Goal: Task Accomplishment & Management: Use online tool/utility

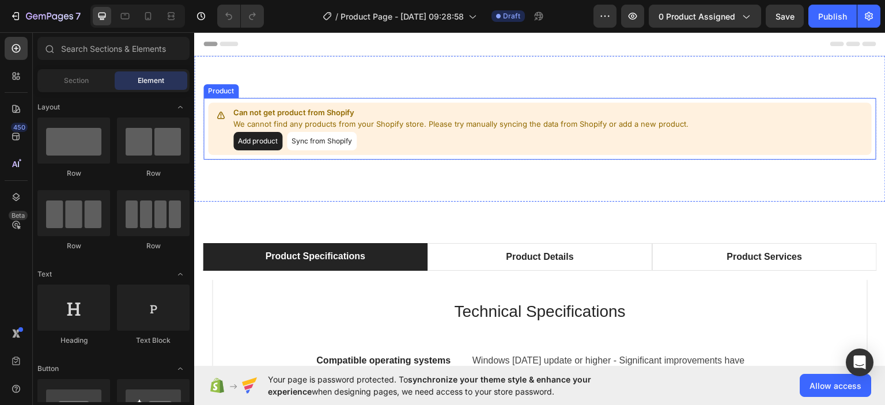
click at [265, 140] on button "Add product" at bounding box center [257, 140] width 49 height 18
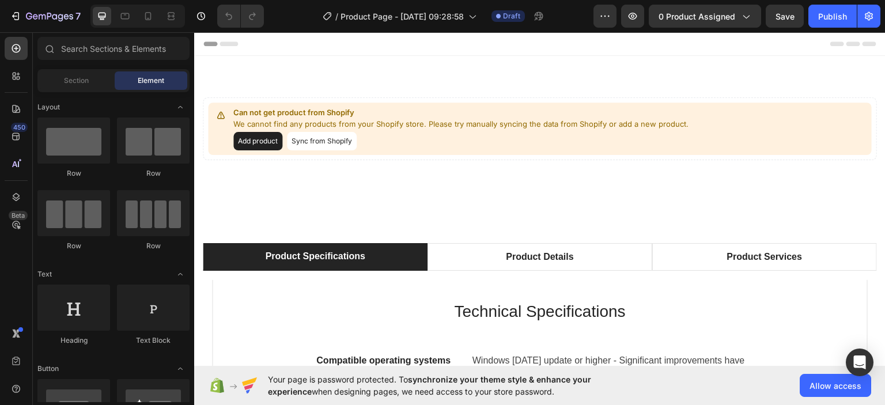
drag, startPoint x: 885, startPoint y: 59, endPoint x: 1075, endPoint y: 43, distance: 189.8
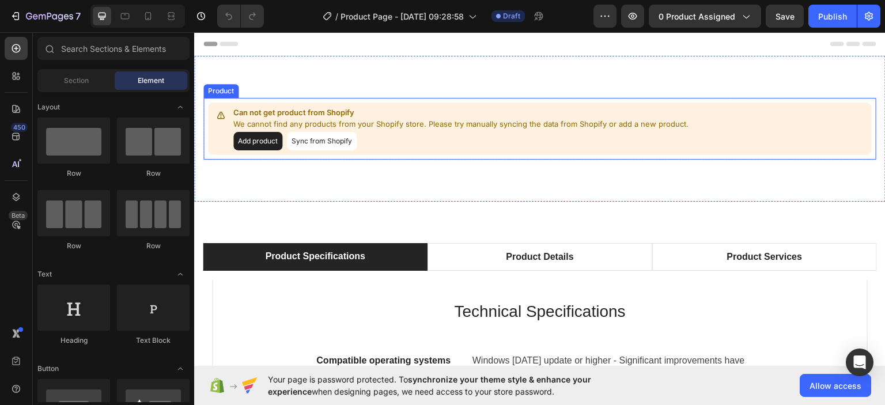
click at [256, 138] on button "Add product" at bounding box center [257, 140] width 49 height 18
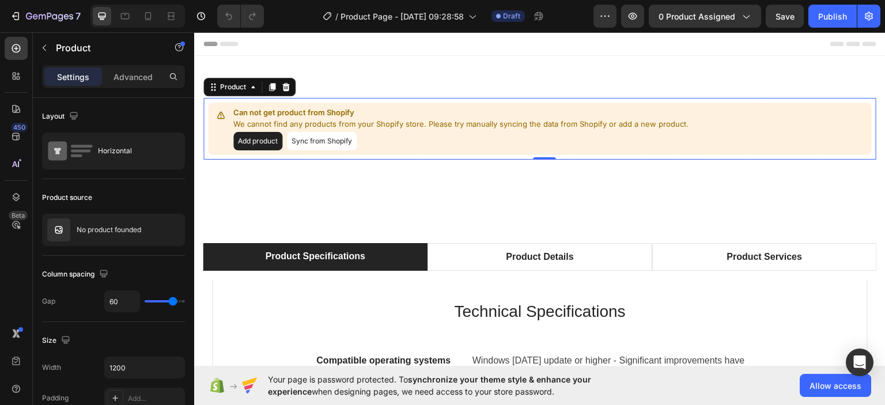
click at [318, 140] on button "Sync from Shopify" at bounding box center [322, 140] width 70 height 18
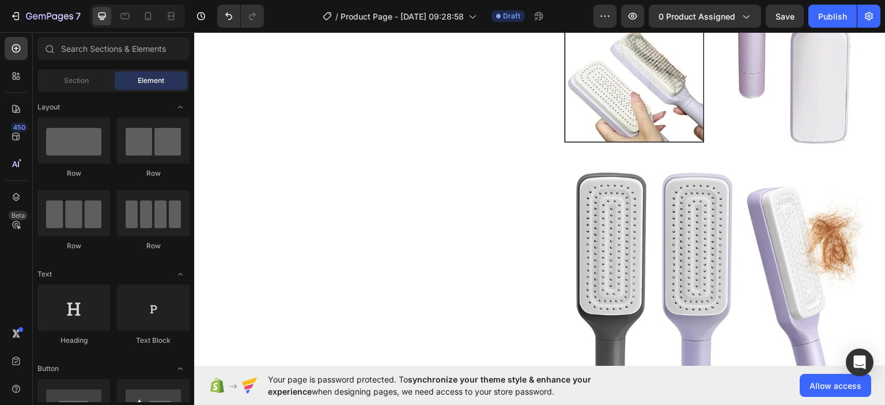
scroll to position [2802, 0]
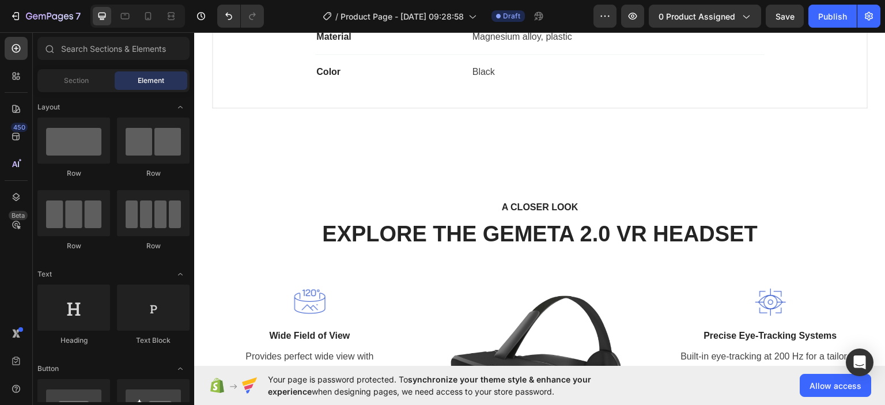
scroll to position [3948, 0]
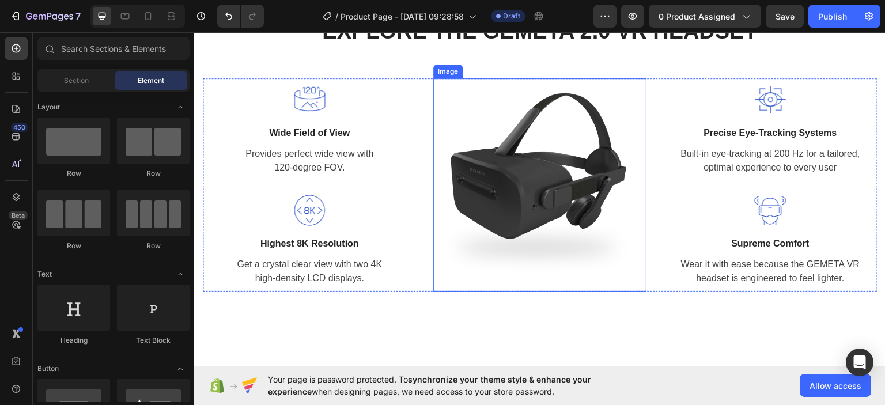
click at [573, 150] on img at bounding box center [539, 184] width 213 height 213
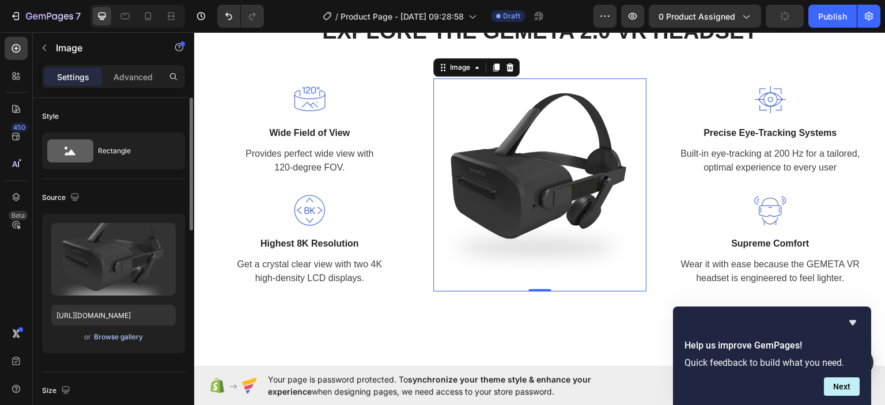
click at [130, 335] on div "Browse gallery" at bounding box center [118, 337] width 49 height 10
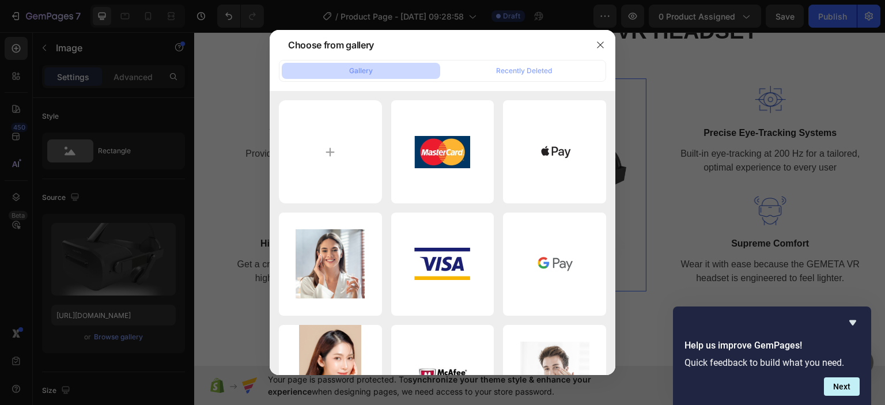
click at [598, 34] on div at bounding box center [601, 45] width 30 height 30
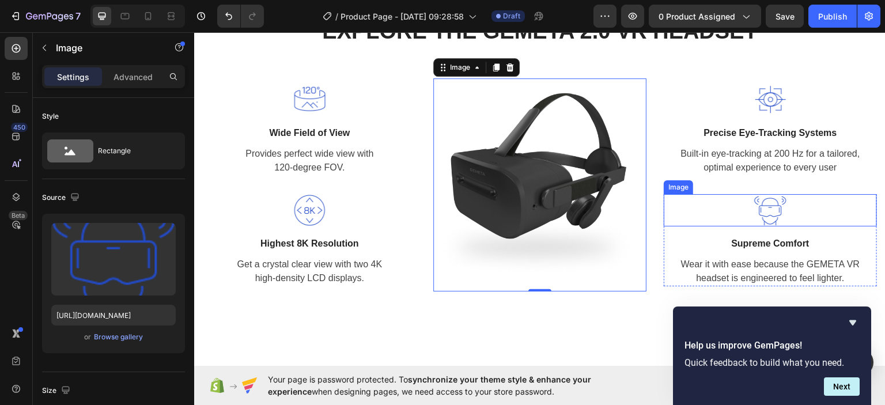
click at [766, 209] on img at bounding box center [771, 210] width 32 height 32
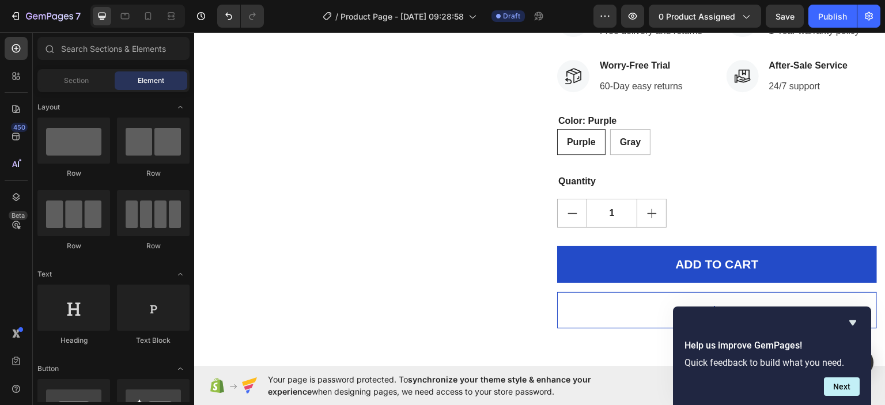
scroll to position [3032, 0]
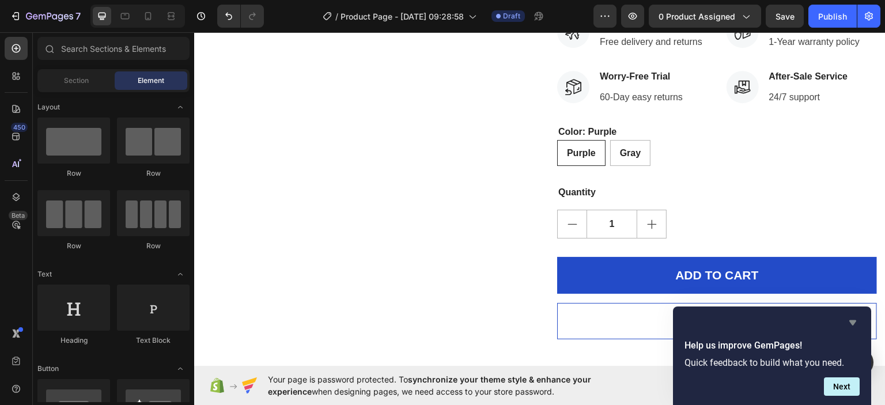
click at [853, 322] on icon "Hide survey" at bounding box center [853, 323] width 7 height 5
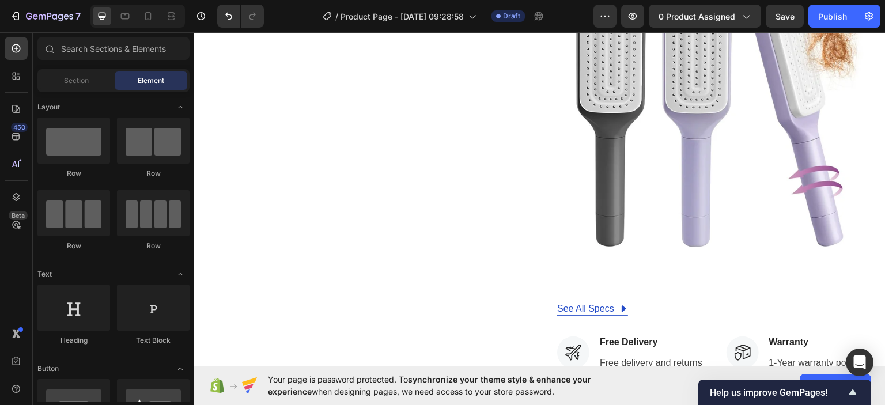
scroll to position [2668, 0]
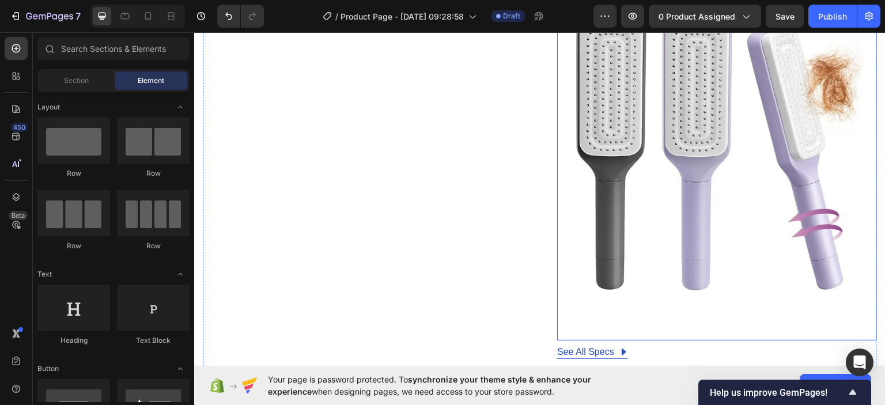
click at [710, 134] on img at bounding box center [717, 153] width 320 height 320
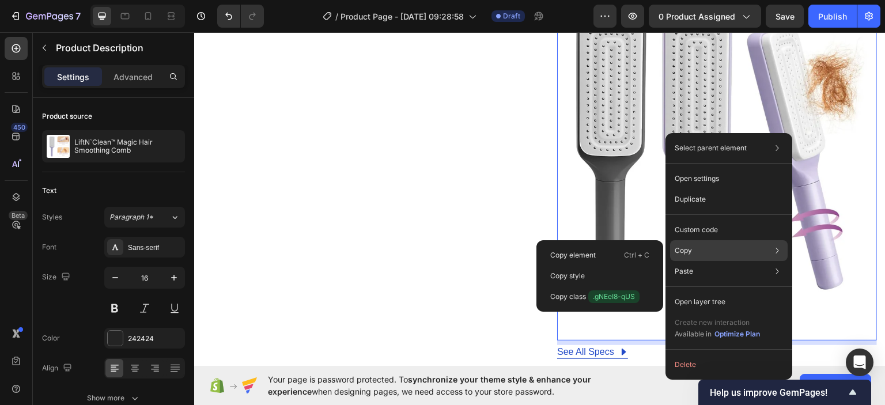
click at [722, 254] on div "Copy Copy element Ctrl + C Copy style Copy class .gNEeI8-qUS" at bounding box center [729, 250] width 118 height 21
click at [594, 255] on p "Copy element" at bounding box center [574, 255] width 46 height 10
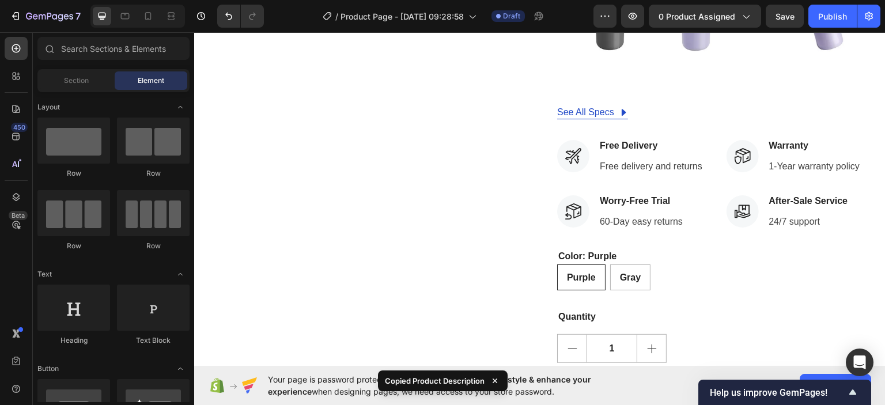
scroll to position [2930, 0]
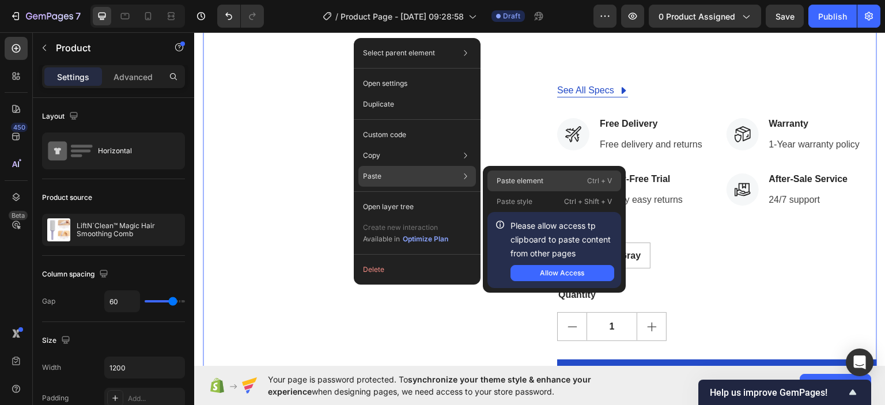
click at [526, 183] on p "Paste element" at bounding box center [520, 181] width 47 height 10
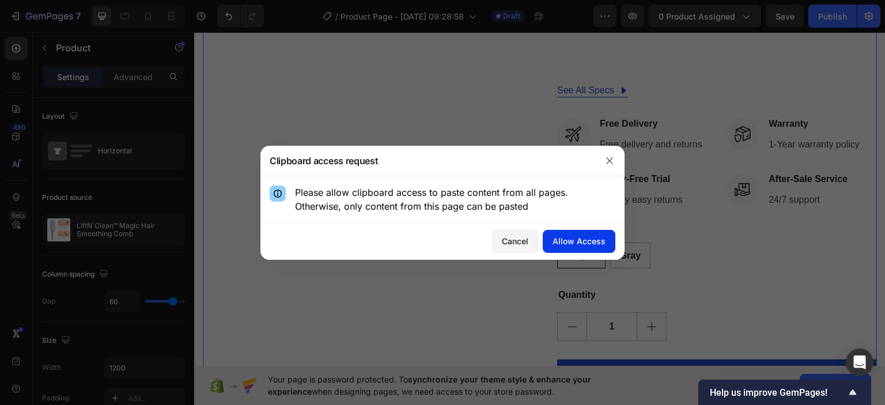
click at [587, 245] on div "Allow Access" at bounding box center [579, 241] width 53 height 12
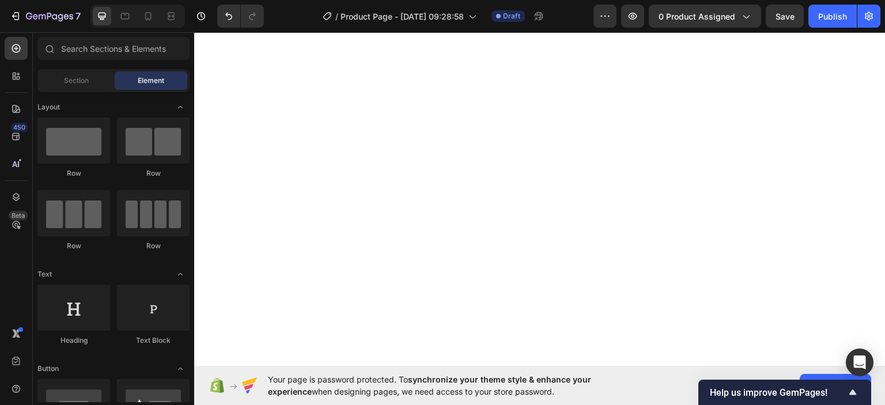
scroll to position [0, 0]
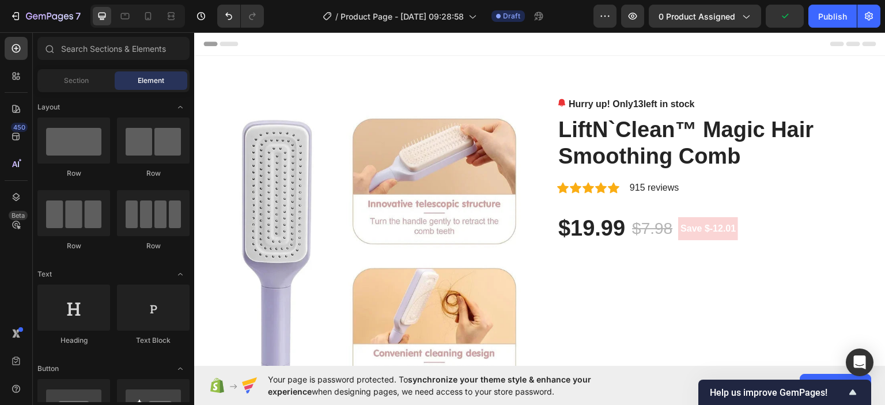
drag, startPoint x: 883, startPoint y: 137, endPoint x: 1069, endPoint y: 56, distance: 203.2
click at [233, 42] on span "Header" at bounding box center [228, 43] width 25 height 12
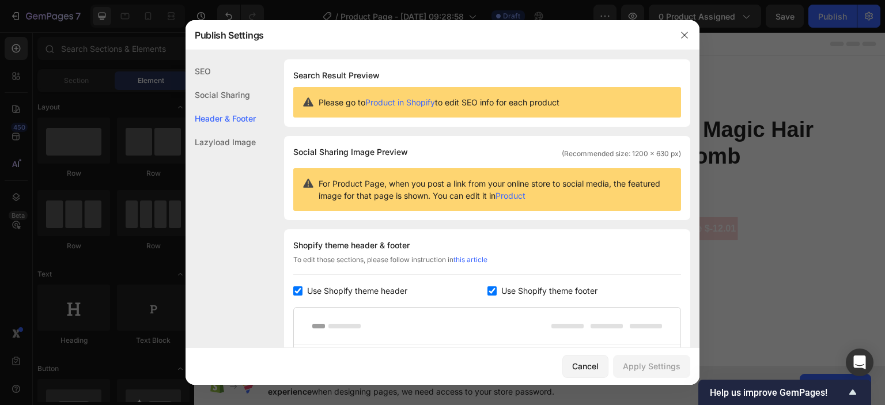
scroll to position [168, 0]
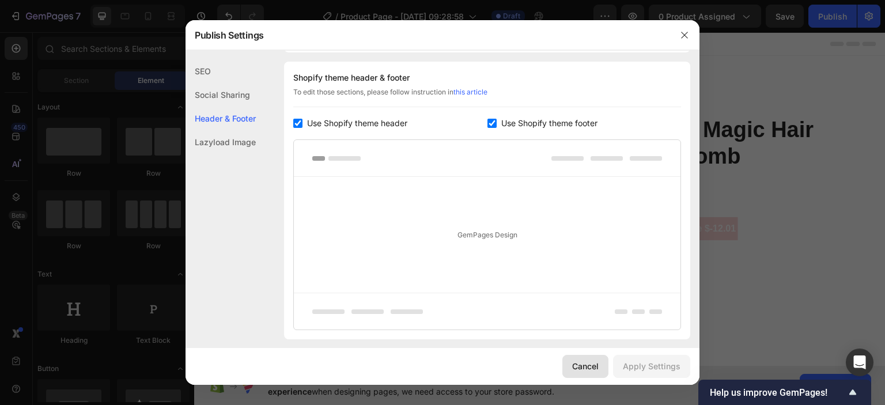
click at [582, 365] on div "Cancel" at bounding box center [585, 366] width 27 height 12
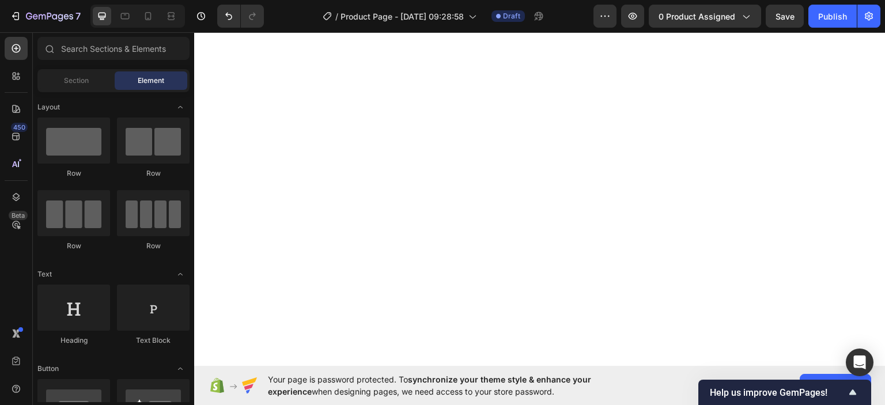
scroll to position [6758, 0]
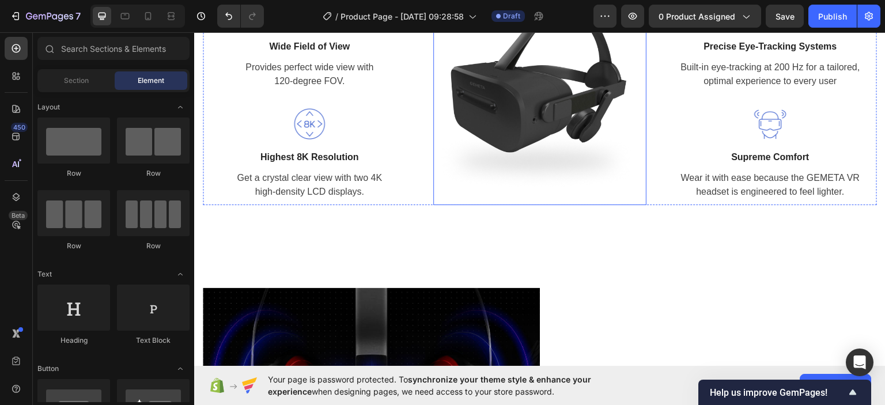
click at [594, 116] on img at bounding box center [539, 97] width 213 height 213
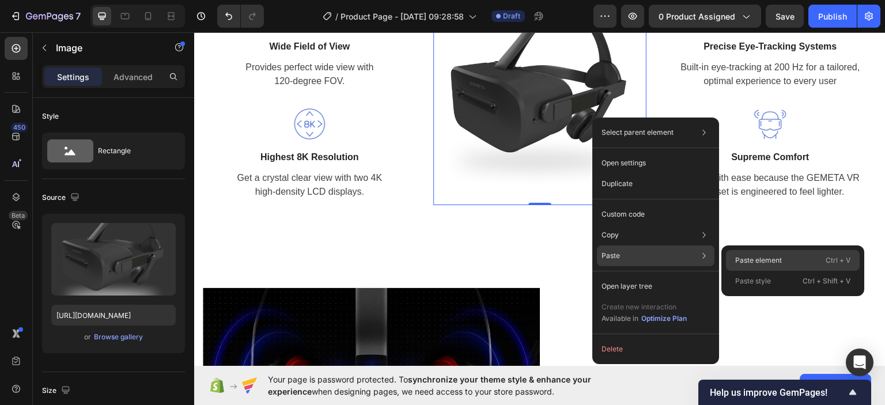
click at [748, 262] on p "Paste element" at bounding box center [759, 260] width 47 height 10
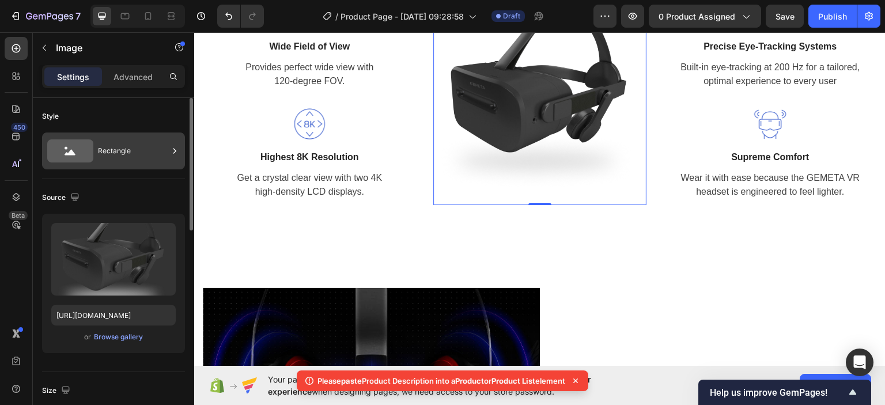
click at [126, 151] on div "Rectangle" at bounding box center [133, 151] width 70 height 27
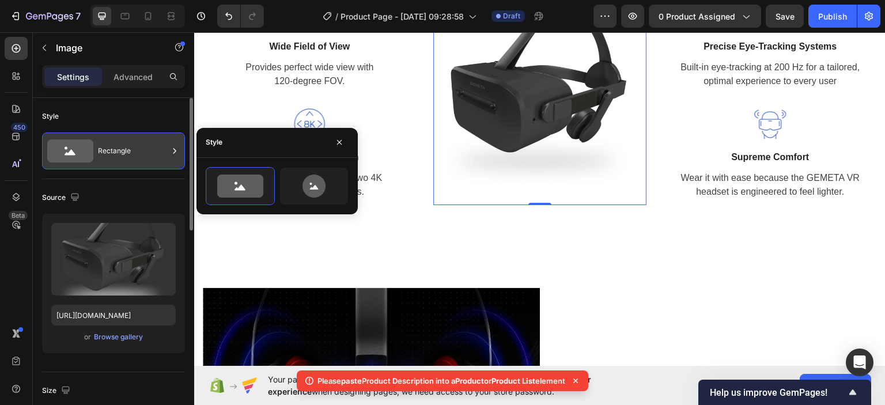
click at [126, 151] on div "Rectangle" at bounding box center [133, 151] width 70 height 27
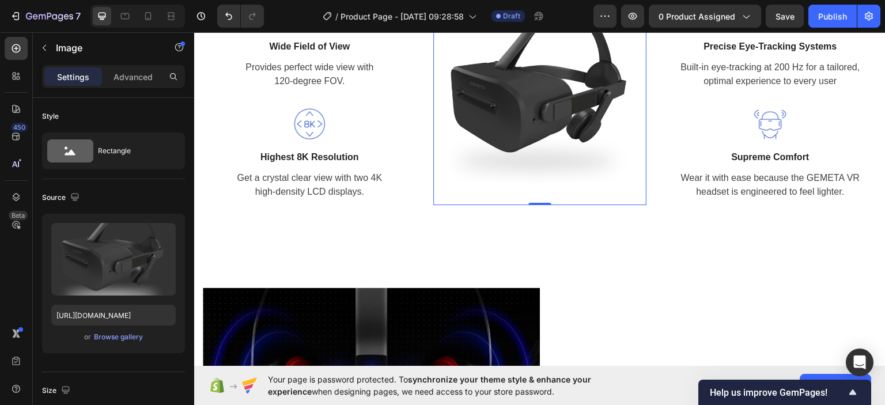
click at [500, 78] on img at bounding box center [539, 97] width 213 height 213
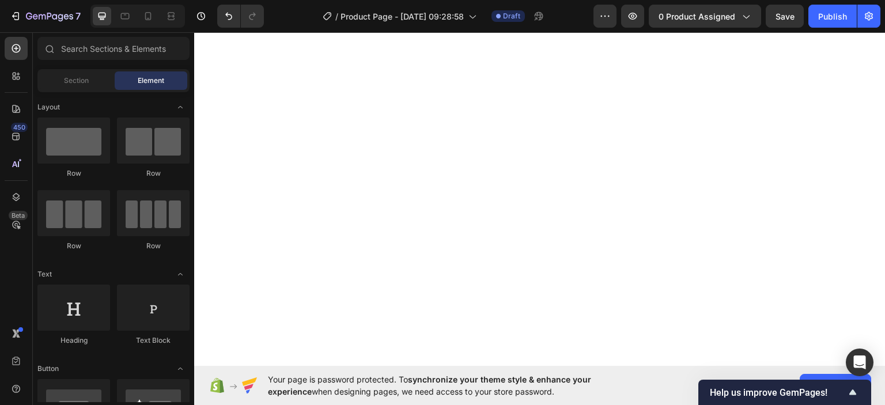
scroll to position [0, 0]
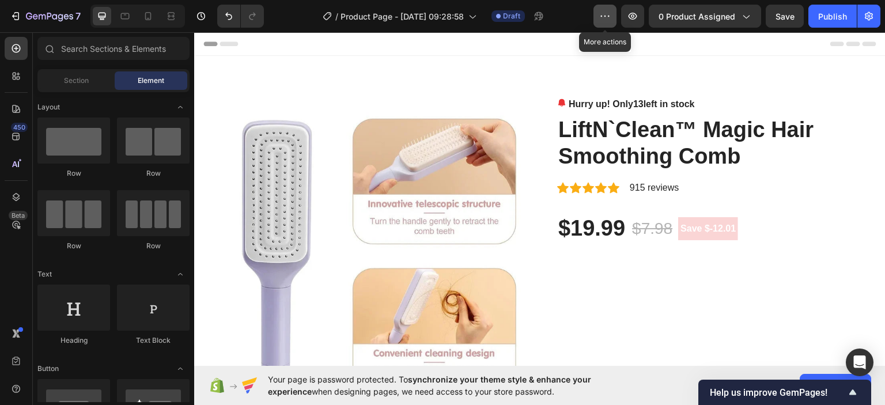
click at [606, 18] on icon "button" at bounding box center [606, 16] width 12 height 12
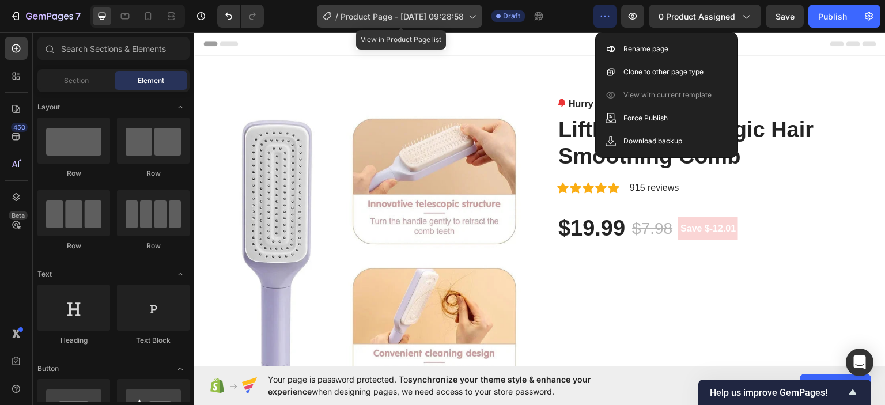
click at [473, 21] on icon at bounding box center [472, 16] width 12 height 12
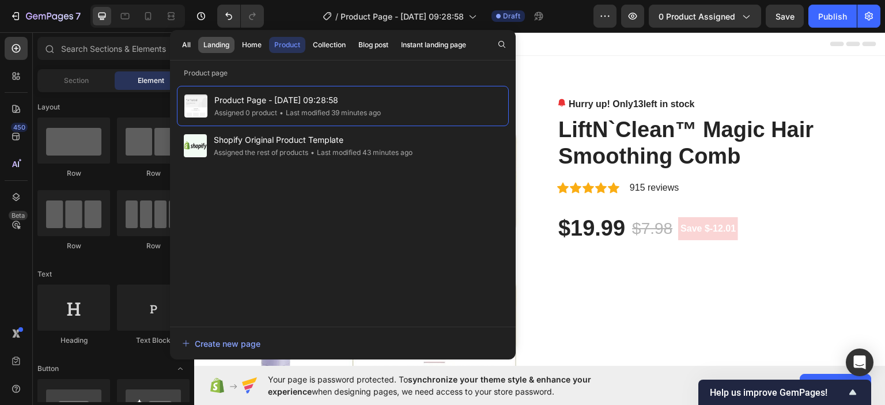
click at [217, 46] on div "Landing" at bounding box center [216, 45] width 26 height 10
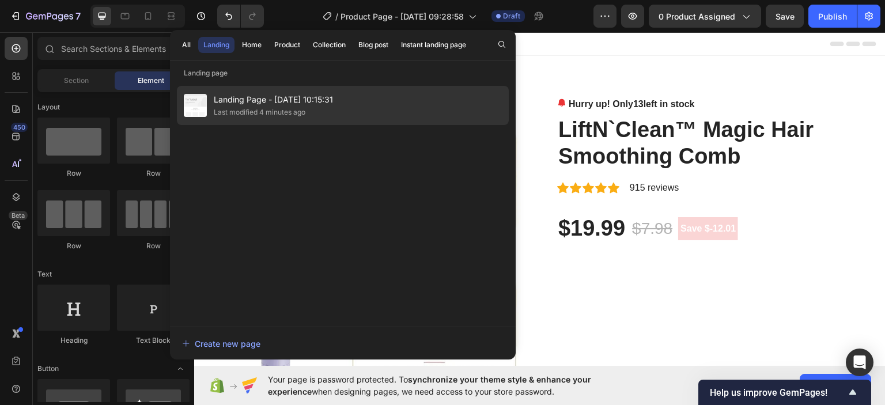
click at [307, 107] on div "Last modified 4 minutes ago" at bounding box center [273, 113] width 119 height 12
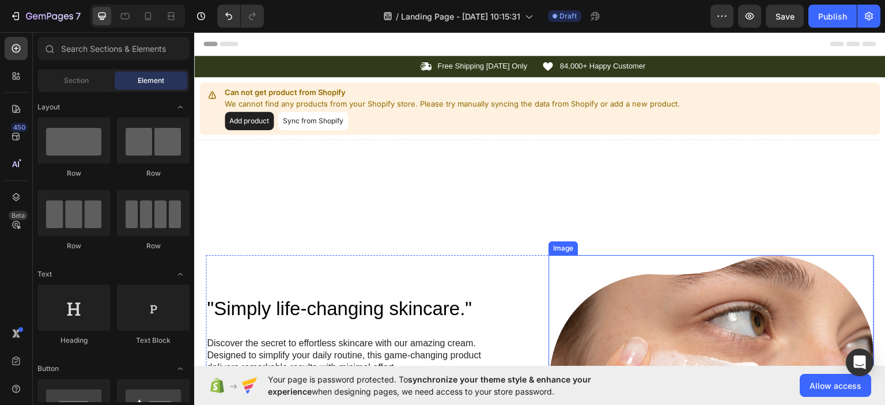
click at [690, 325] on img at bounding box center [712, 395] width 326 height 280
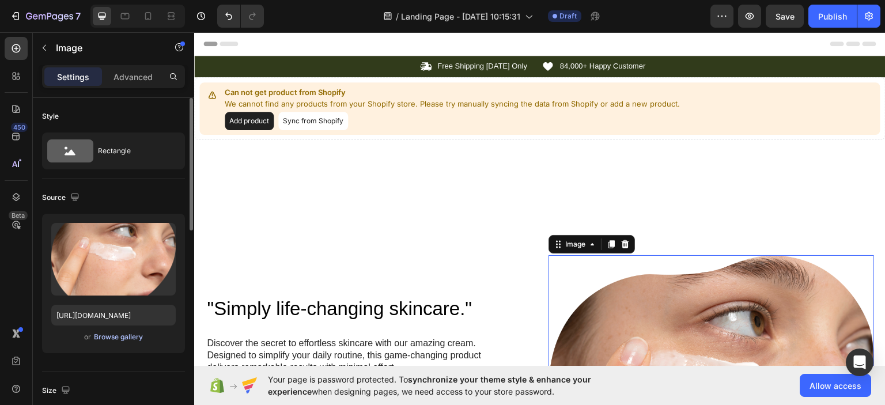
click at [127, 337] on div "Browse gallery" at bounding box center [118, 337] width 49 height 10
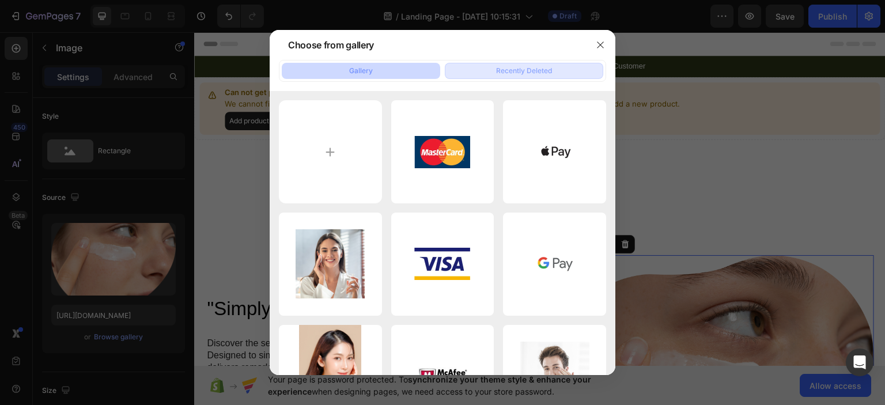
click at [553, 69] on button "Recently Deleted" at bounding box center [524, 71] width 159 height 16
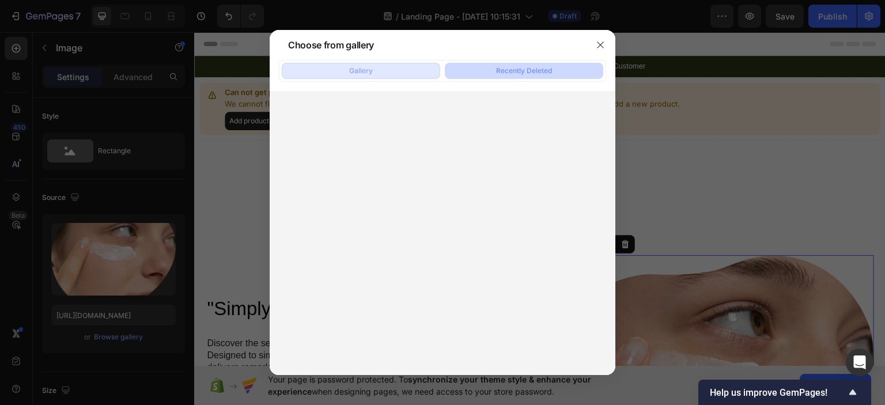
click at [410, 69] on button "Gallery" at bounding box center [361, 71] width 159 height 16
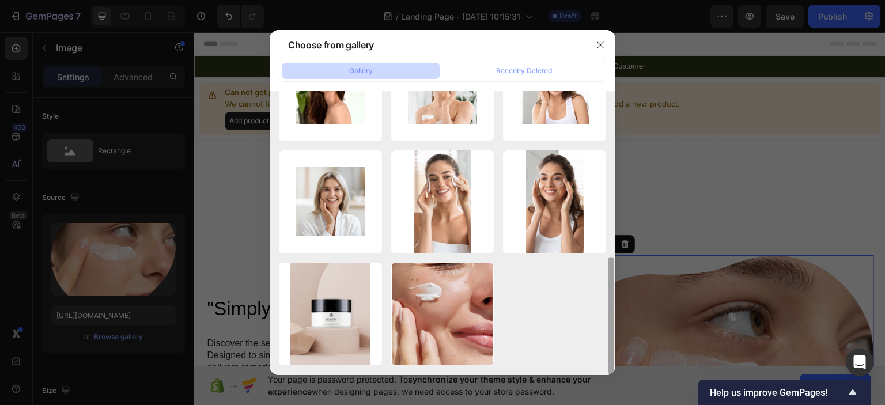
drag, startPoint x: 609, startPoint y: 200, endPoint x: 606, endPoint y: 377, distance: 177.0
click at [606, 377] on div "Choose from gallery Gallery Recently Deleted image 27.png 7.21 kb image 28.png …" at bounding box center [442, 202] width 885 height 405
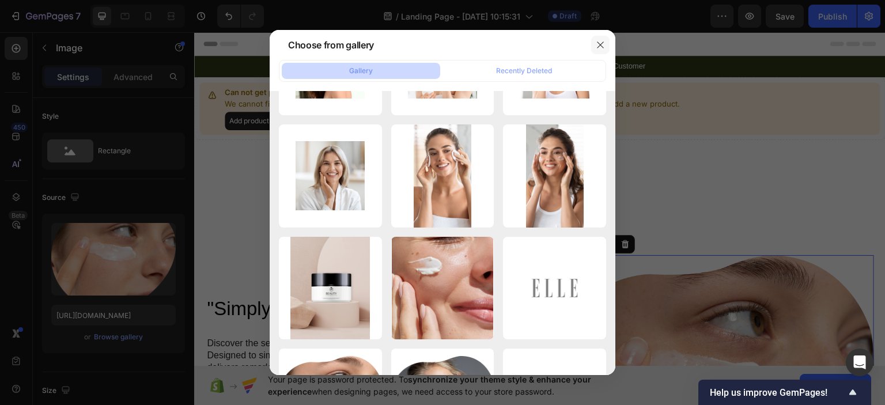
click at [606, 41] on button "button" at bounding box center [600, 45] width 18 height 18
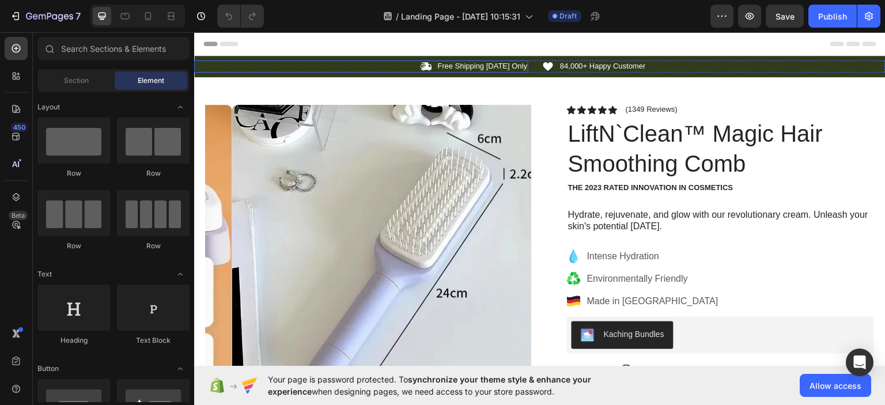
click at [373, 66] on div "Icon Free Shipping [DATE] Only Text Block Row" at bounding box center [361, 66] width 334 height 12
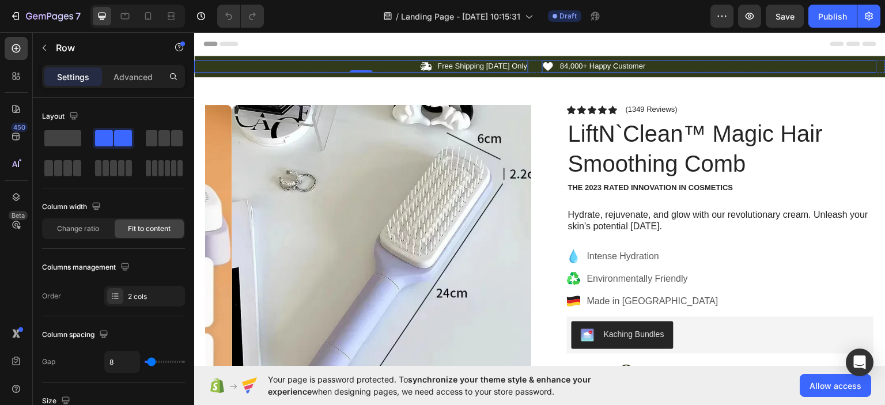
click at [719, 63] on div "Icon 84,000+ Happy Customer Text Block Row" at bounding box center [709, 66] width 334 height 12
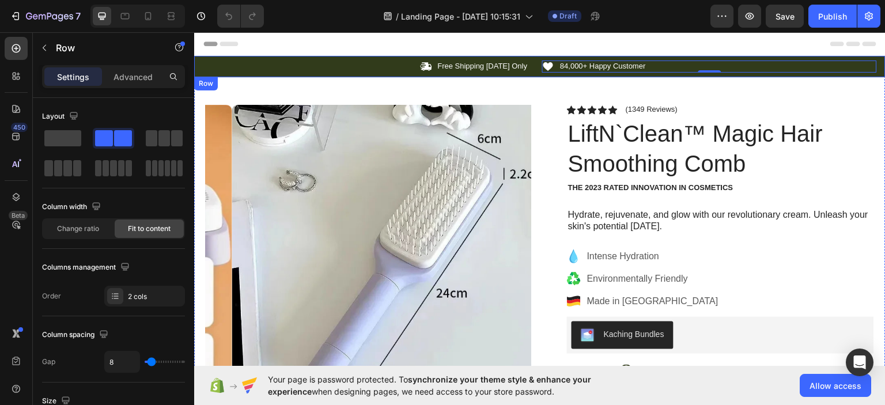
click at [529, 57] on div "Icon Free Shipping [DATE] Only Text Block Row Icon 84,000+ Happy Customer Text …" at bounding box center [540, 65] width 692 height 21
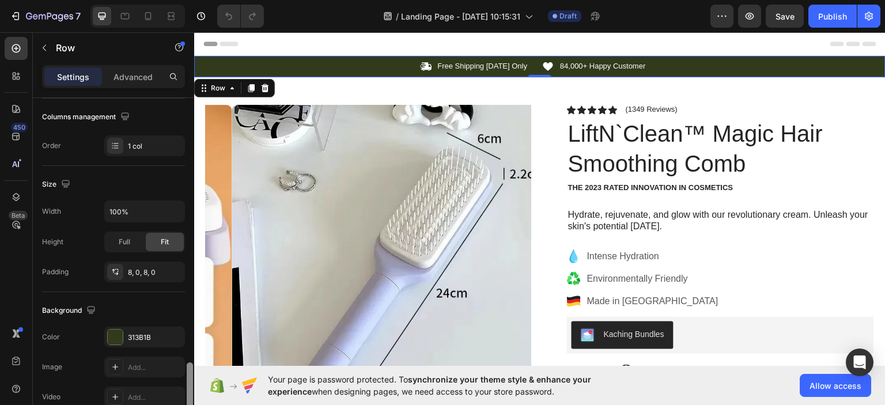
scroll to position [300, 0]
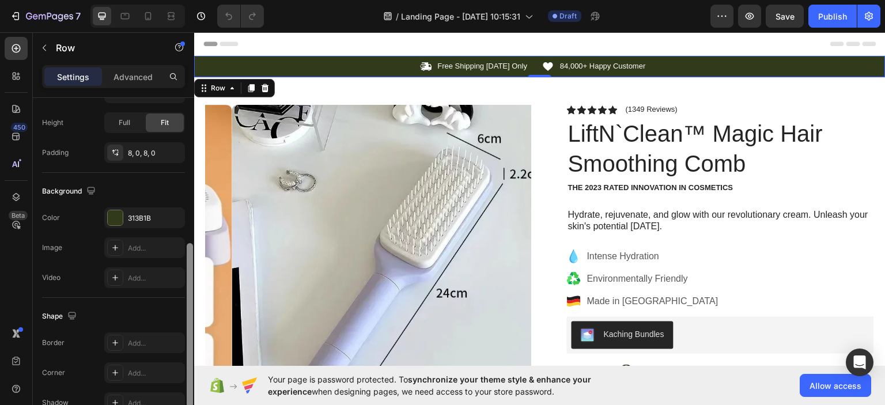
drag, startPoint x: 189, startPoint y: 170, endPoint x: 170, endPoint y: 315, distance: 146.5
click at [170, 315] on div "Layout Column width Change ratio Fit to content 12 Columns management Order 1 c…" at bounding box center [113, 268] width 161 height 340
click at [155, 222] on div "313B1B" at bounding box center [144, 218] width 33 height 10
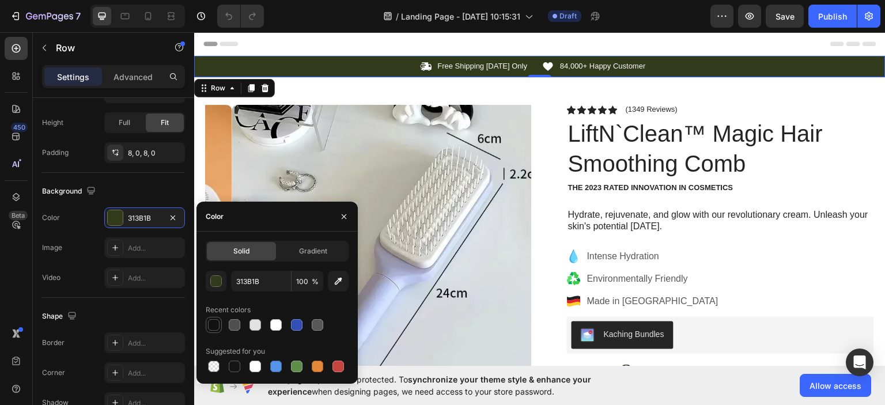
click at [210, 327] on div at bounding box center [214, 325] width 12 height 12
type input "121212"
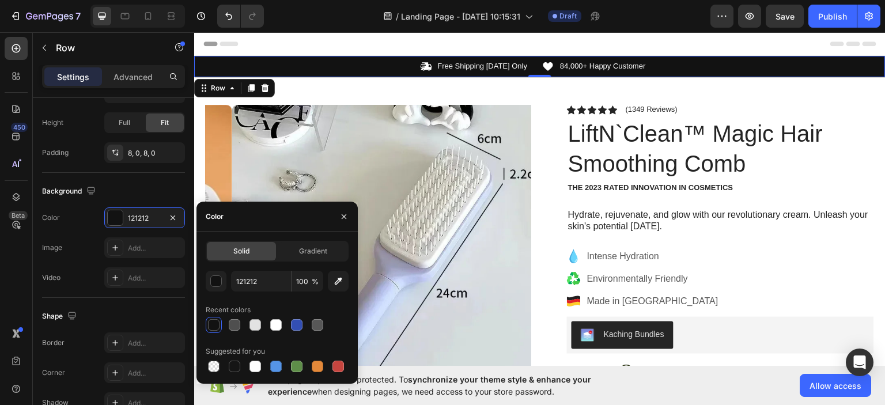
click at [367, 43] on div "Header" at bounding box center [539, 43] width 673 height 23
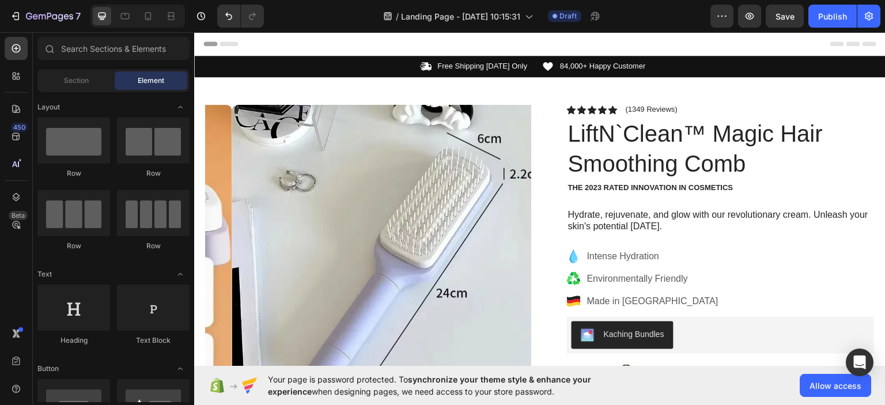
scroll to position [201, 0]
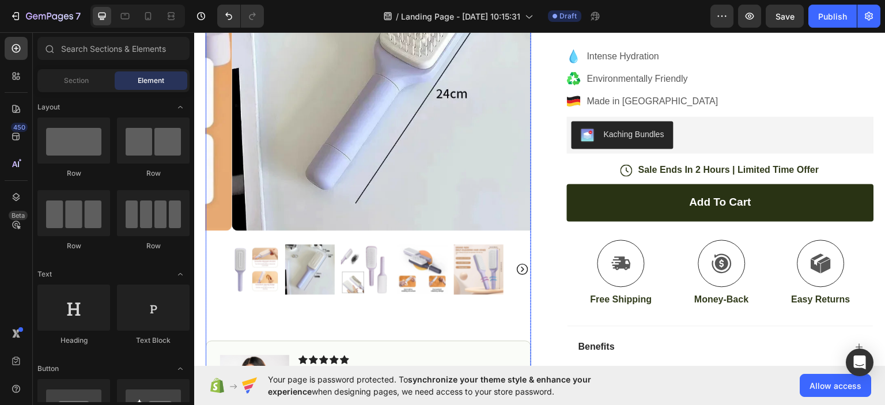
click at [255, 294] on img at bounding box center [254, 269] width 50 height 50
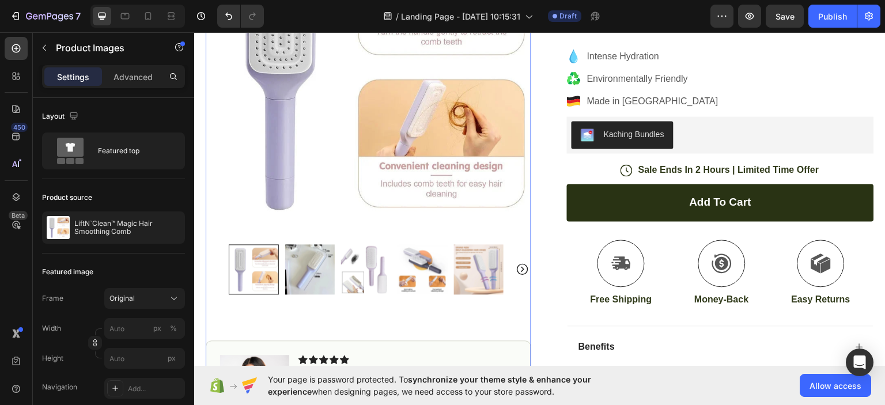
click at [485, 294] on img at bounding box center [479, 269] width 50 height 50
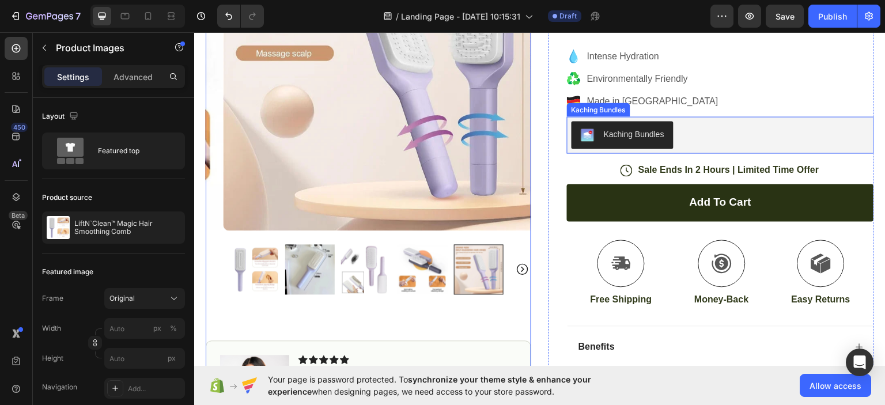
click at [642, 138] on div "Kaching Bundles" at bounding box center [634, 133] width 61 height 12
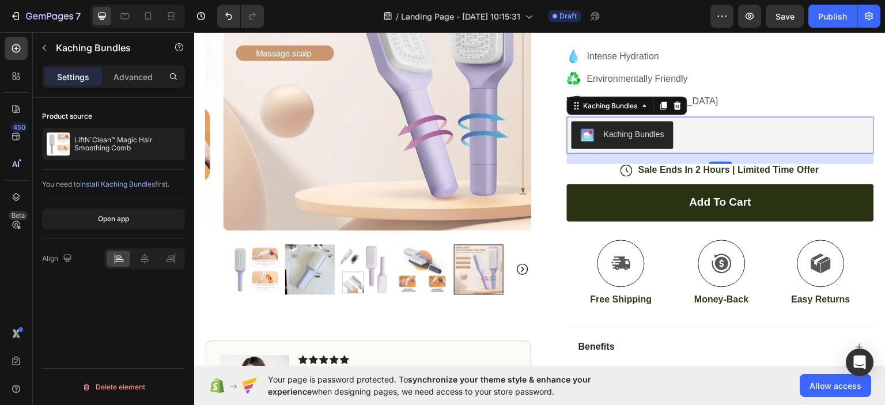
click at [642, 138] on div "Kaching Bundles" at bounding box center [634, 133] width 61 height 12
click at [757, 82] on div "Intense Hydration Environmentally Friendly Made in [GEOGRAPHIC_DATA]" at bounding box center [720, 78] width 307 height 62
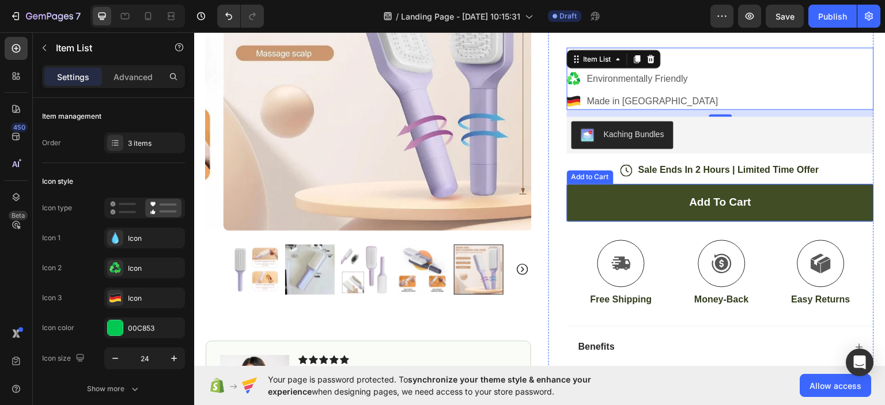
click at [796, 189] on button "Add to cart" at bounding box center [720, 201] width 307 height 37
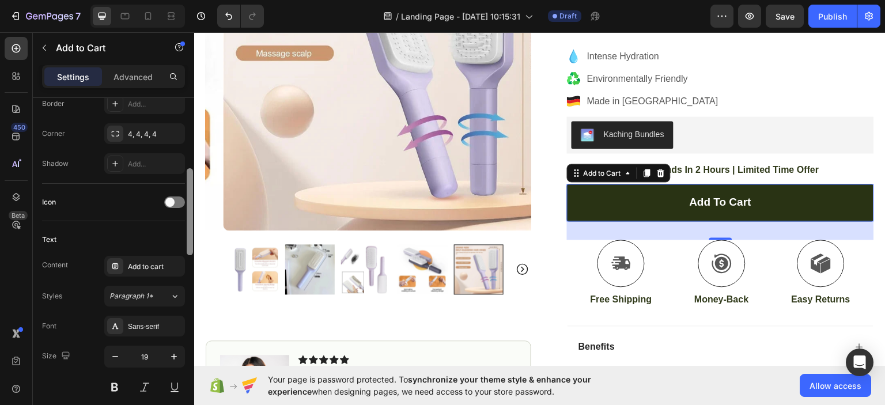
scroll to position [447, 0]
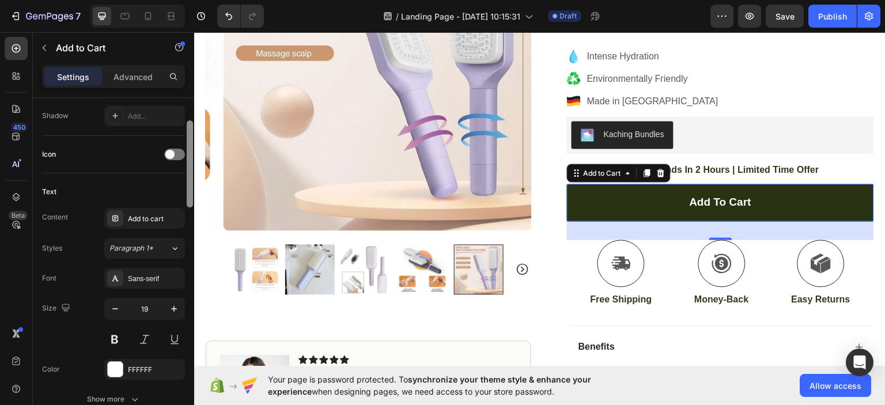
drag, startPoint x: 189, startPoint y: 131, endPoint x: 190, endPoint y: 246, distance: 115.3
click at [190, 208] on div at bounding box center [190, 163] width 6 height 87
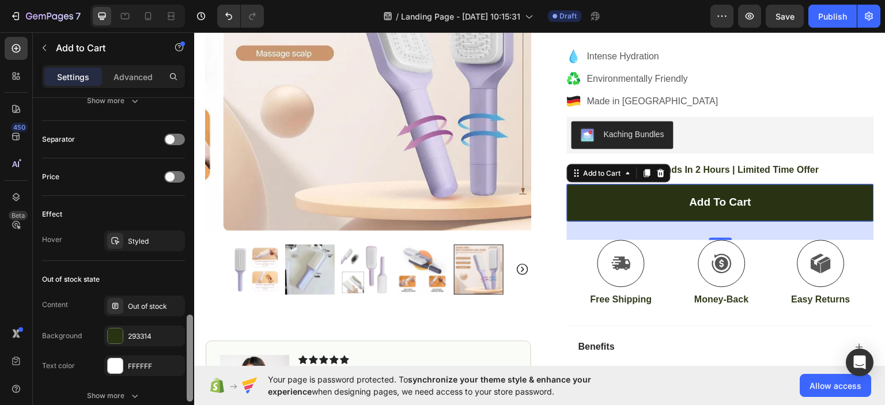
scroll to position [759, 0]
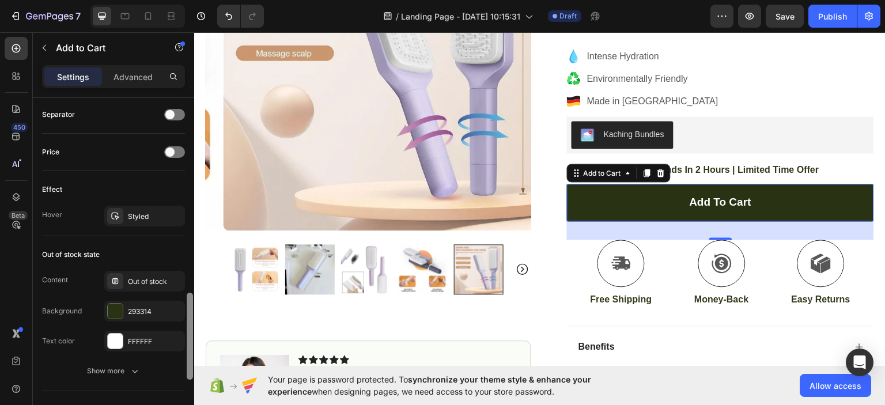
drag, startPoint x: 190, startPoint y: 235, endPoint x: 193, endPoint y: 315, distance: 80.2
click at [193, 315] on div at bounding box center [190, 336] width 6 height 87
click at [146, 303] on div "293314" at bounding box center [144, 311] width 81 height 21
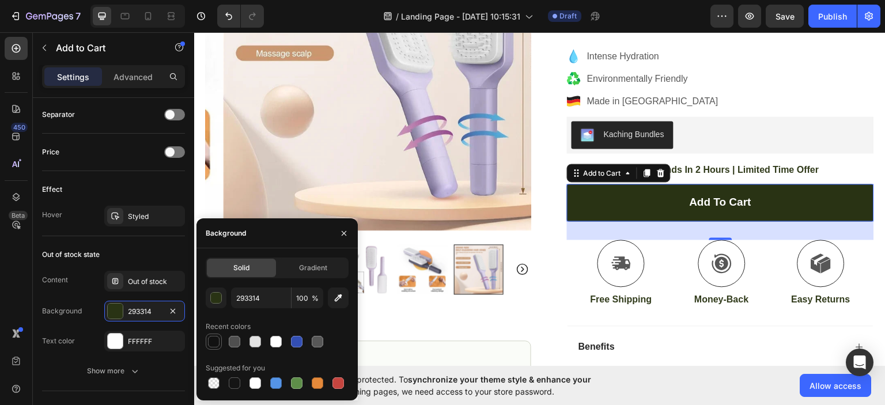
click at [221, 339] on div at bounding box center [214, 342] width 16 height 16
type input "121212"
click at [655, 339] on div "Benefits" at bounding box center [711, 347] width 269 height 16
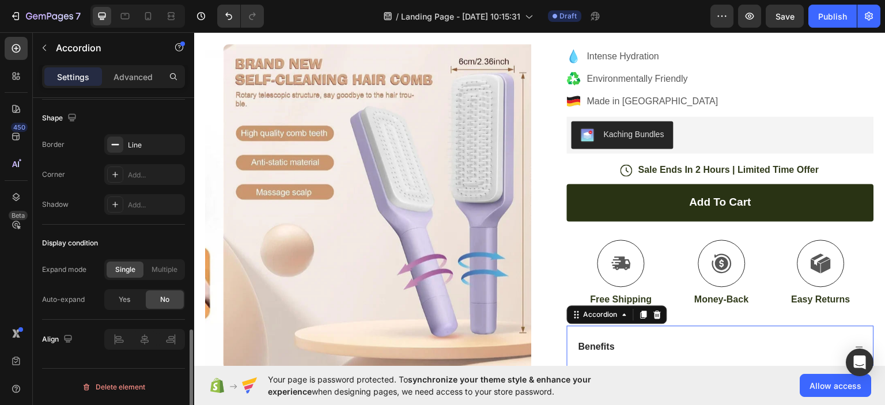
scroll to position [0, 0]
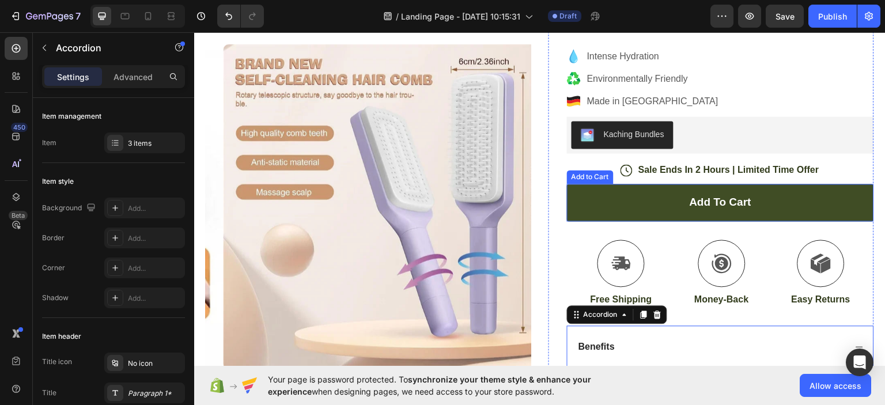
click at [619, 204] on button "Add to cart" at bounding box center [720, 201] width 307 height 37
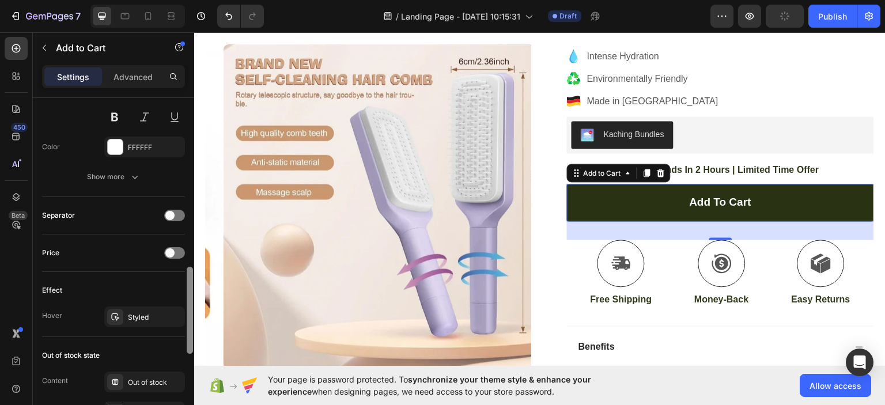
scroll to position [662, 0]
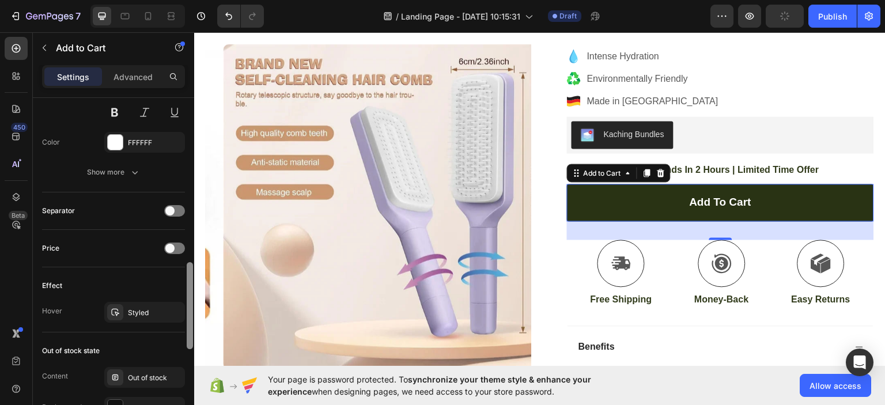
drag, startPoint x: 191, startPoint y: 125, endPoint x: 176, endPoint y: 296, distance: 171.3
click at [176, 296] on div "Layout Product source LiftN`Clean™ Magic Hair Smoothing Comb Size Width 100% He…" at bounding box center [113, 268] width 161 height 340
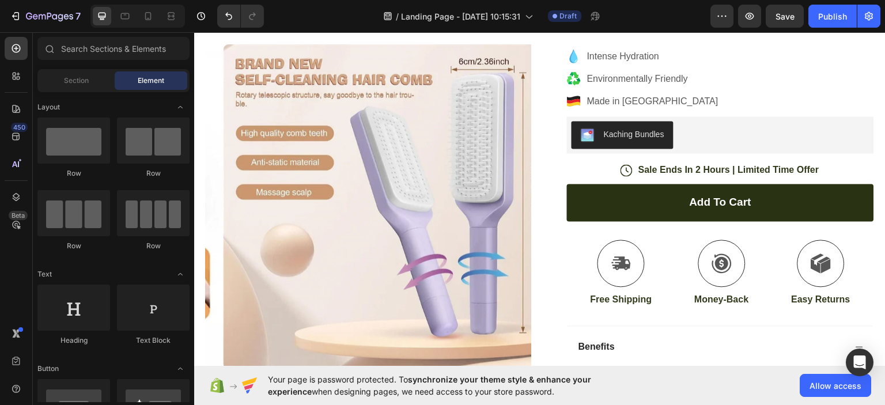
scroll to position [0, 0]
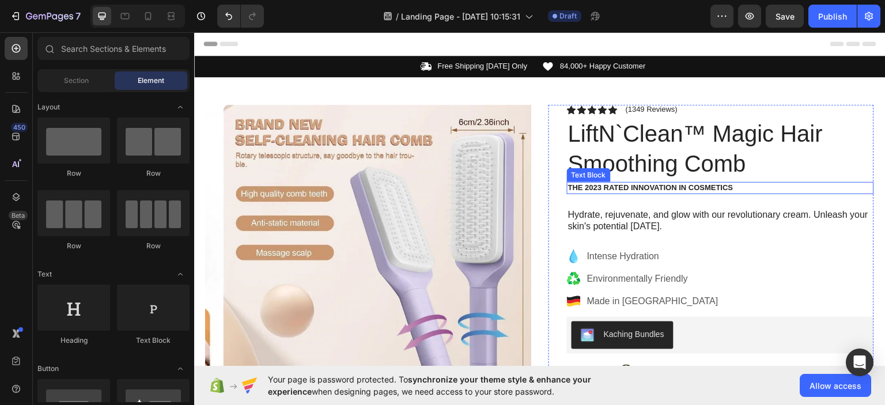
click at [592, 189] on p "The 2023 Rated Innovation in Cosmetics" at bounding box center [720, 188] width 305 height 10
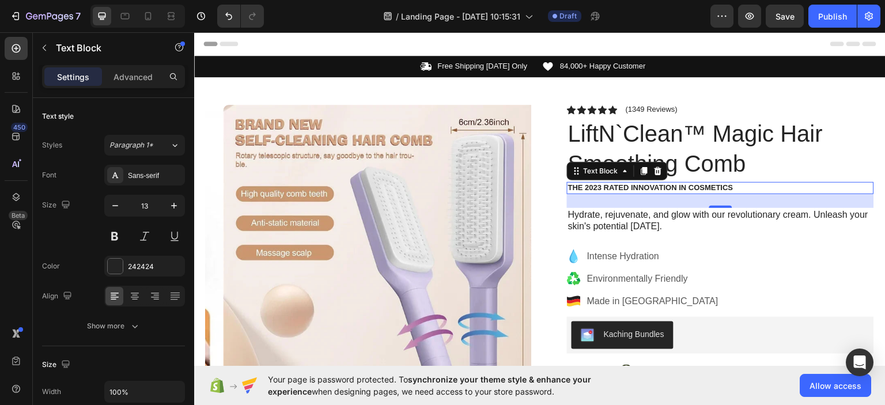
click at [595, 184] on p "The 2023 Rated Innovation in Cosmetics" at bounding box center [720, 188] width 305 height 10
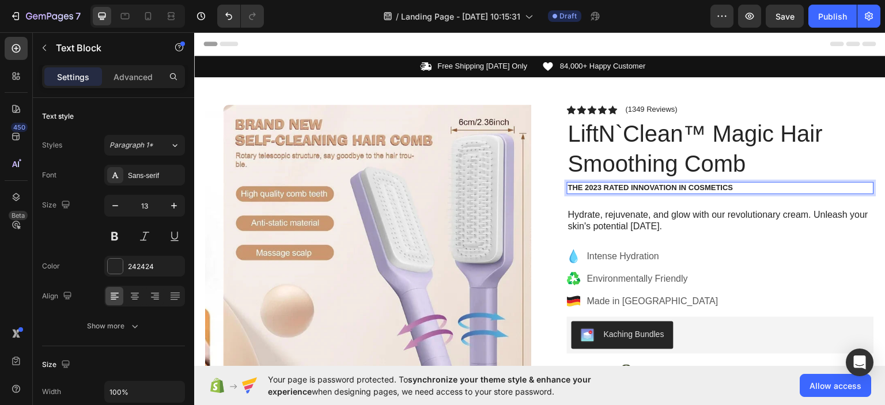
click at [598, 186] on p "The 2023 Rated Innovation in Cosmetics" at bounding box center [720, 188] width 305 height 10
click at [740, 189] on p "The 2023 Rated Innovation in Cosmetics" at bounding box center [720, 188] width 305 height 10
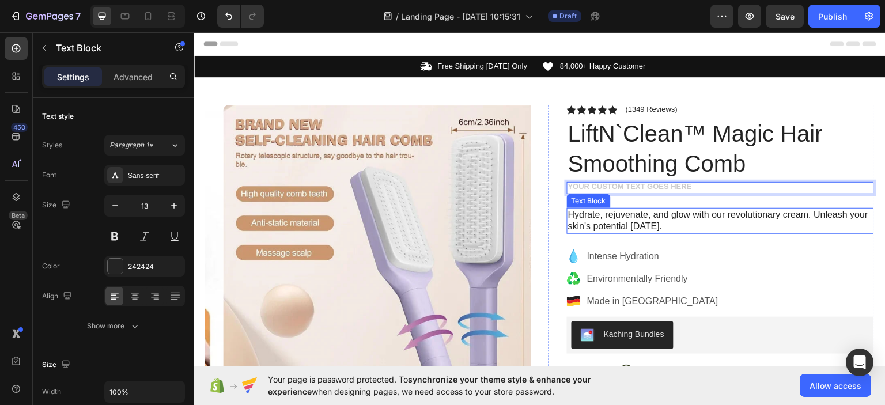
click at [581, 212] on p "Hydrate, rejuvenate, and glow with our revolutionary cream. Unleash your skin's…" at bounding box center [720, 221] width 305 height 24
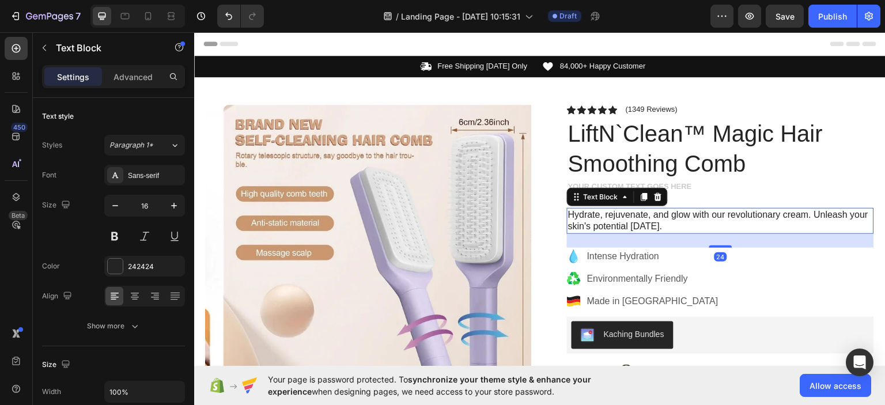
scroll to position [341, 0]
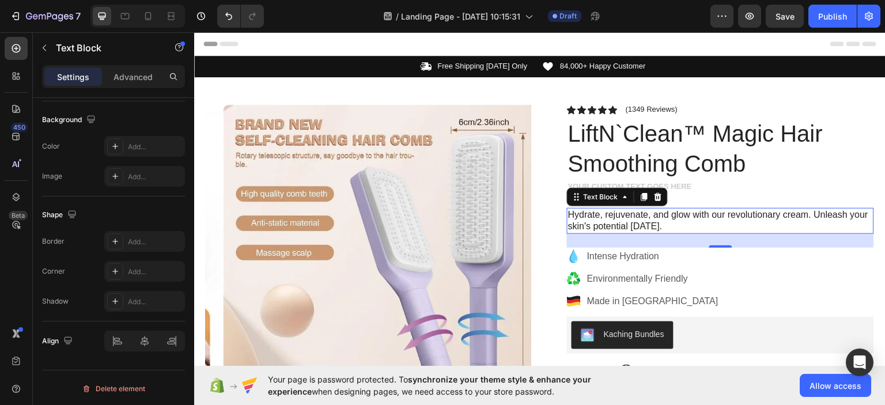
click at [660, 229] on p "Hydrate, rejuvenate, and glow with our revolutionary cream. Unleash your skin's…" at bounding box center [720, 221] width 305 height 24
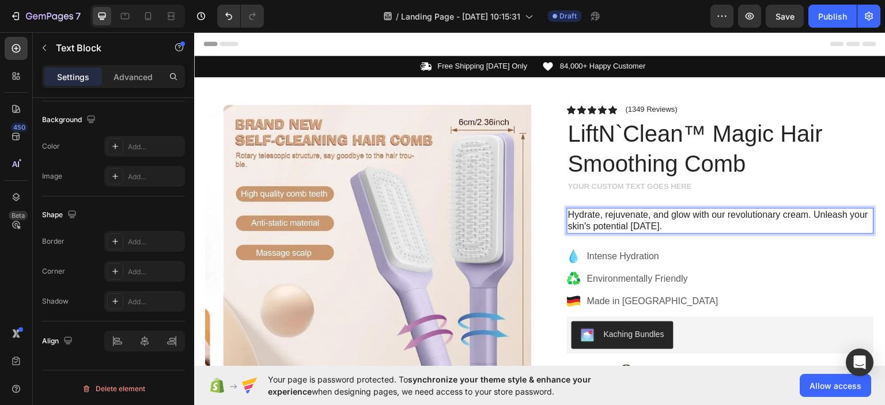
click at [654, 226] on p "Hydrate, rejuvenate, and glow with our revolutionary cream. Unleash your skin's…" at bounding box center [720, 221] width 305 height 24
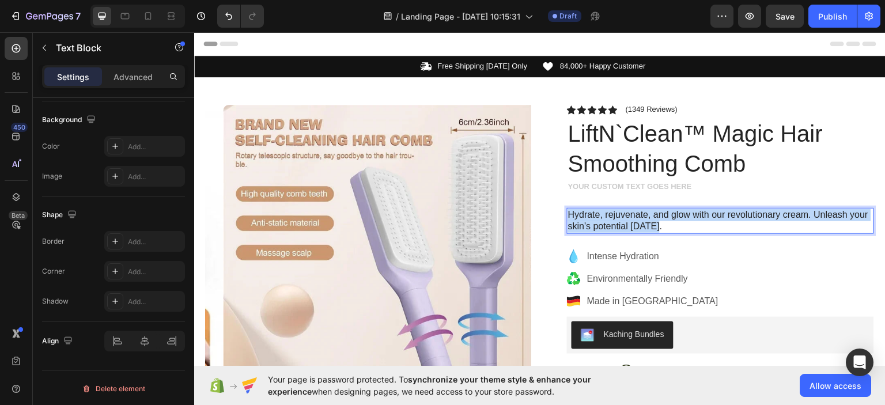
drag, startPoint x: 654, startPoint y: 226, endPoint x: 565, endPoint y: 214, distance: 90.1
click at [568, 214] on p "Hydrate, rejuvenate, and glow with our revolutionary cream. Unleash your skin's…" at bounding box center [720, 221] width 305 height 24
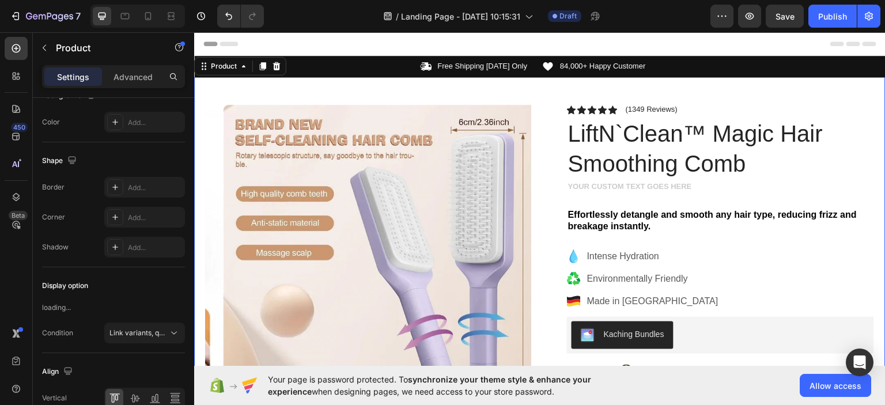
scroll to position [0, 0]
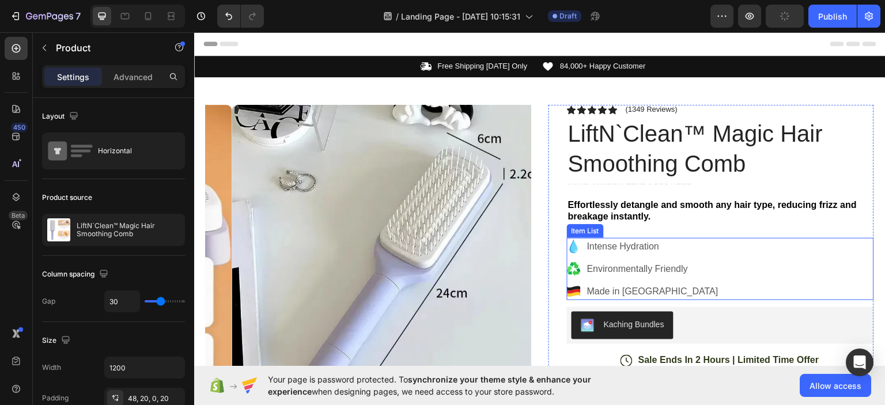
click at [571, 247] on icon at bounding box center [574, 246] width 8 height 14
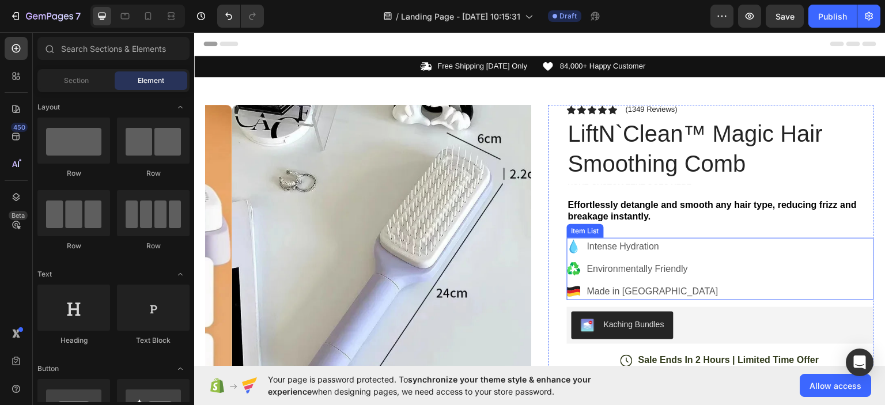
click at [599, 248] on p "Intense Hydration" at bounding box center [652, 246] width 131 height 14
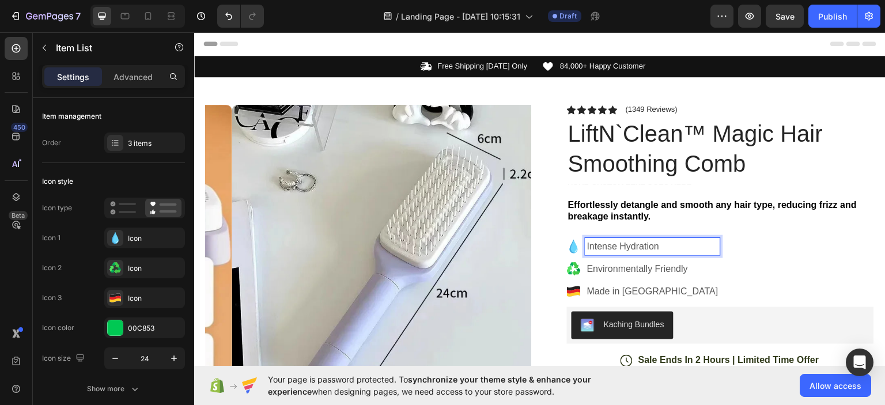
click at [665, 251] on p "Intense Hydration" at bounding box center [652, 246] width 131 height 14
click at [662, 248] on p "Intense Hydration" at bounding box center [652, 246] width 131 height 14
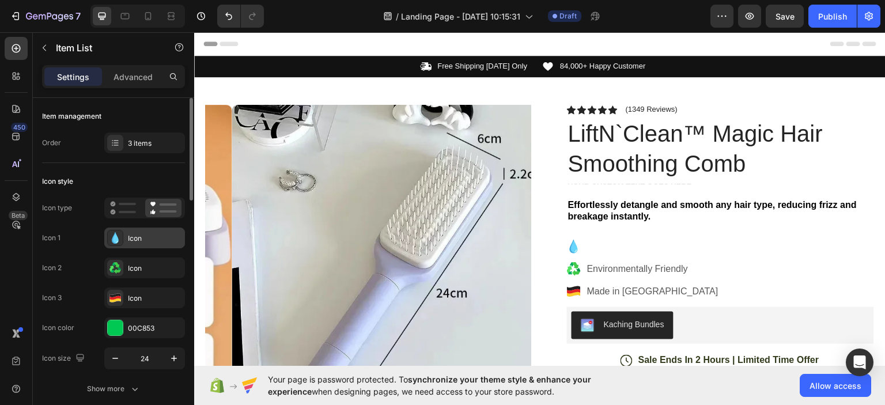
click at [141, 238] on div "Icon" at bounding box center [155, 238] width 54 height 10
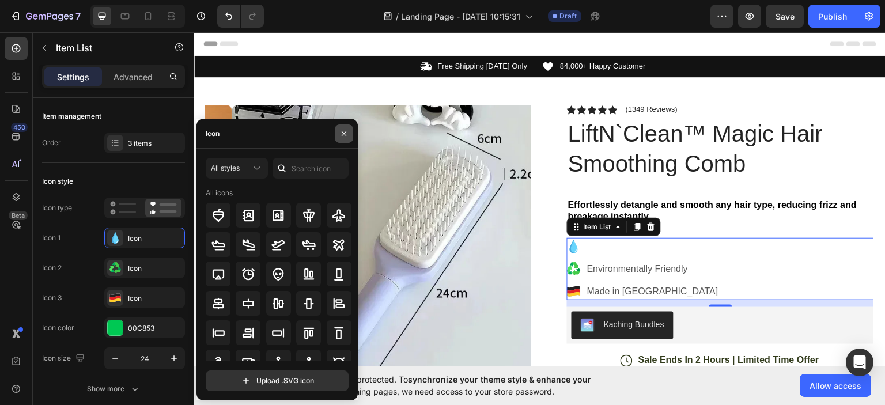
click at [344, 135] on icon "button" at bounding box center [344, 133] width 9 height 9
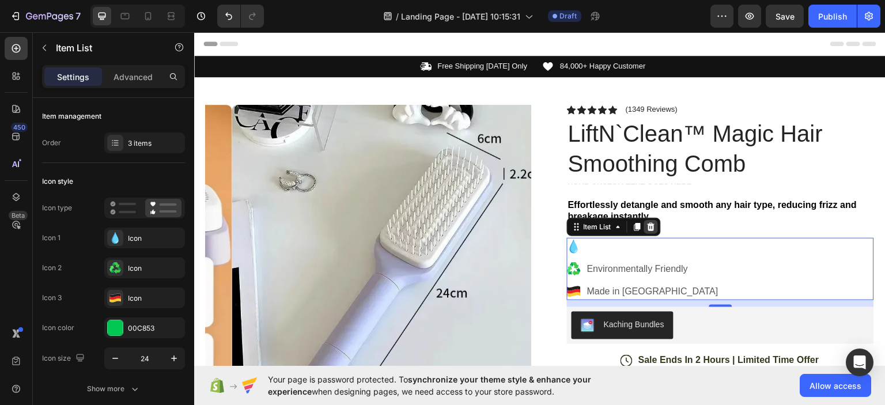
click at [649, 227] on icon at bounding box center [651, 227] width 7 height 8
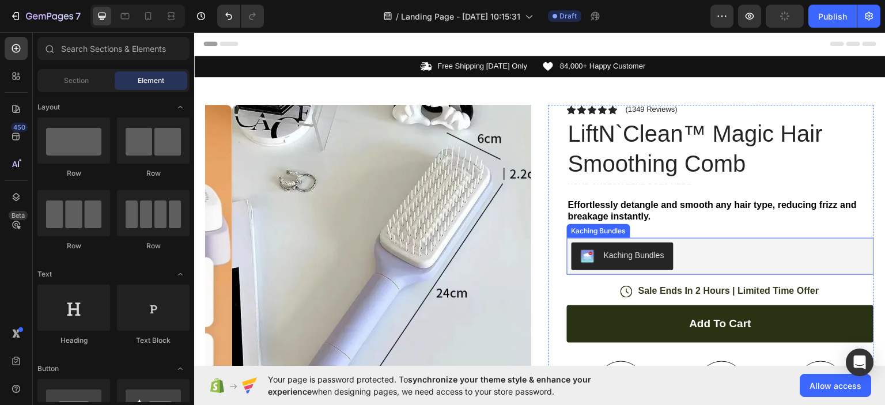
click at [687, 258] on div "Kaching Bundles" at bounding box center [721, 256] width 298 height 28
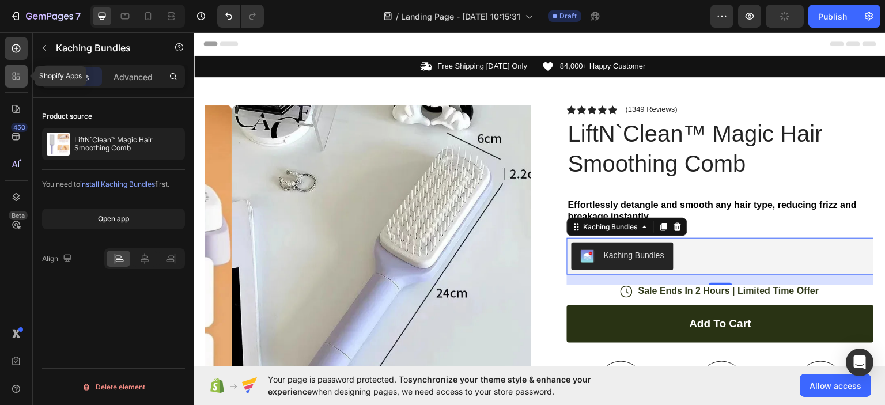
click at [12, 72] on icon at bounding box center [16, 76] width 12 height 12
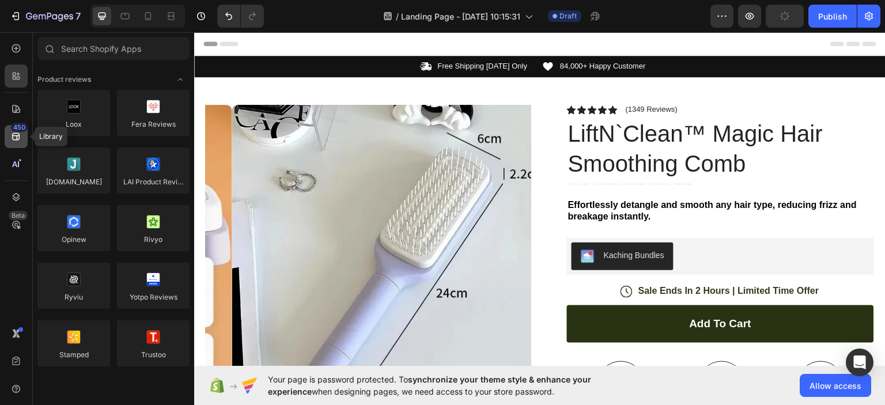
click at [16, 130] on div "450" at bounding box center [19, 127] width 17 height 9
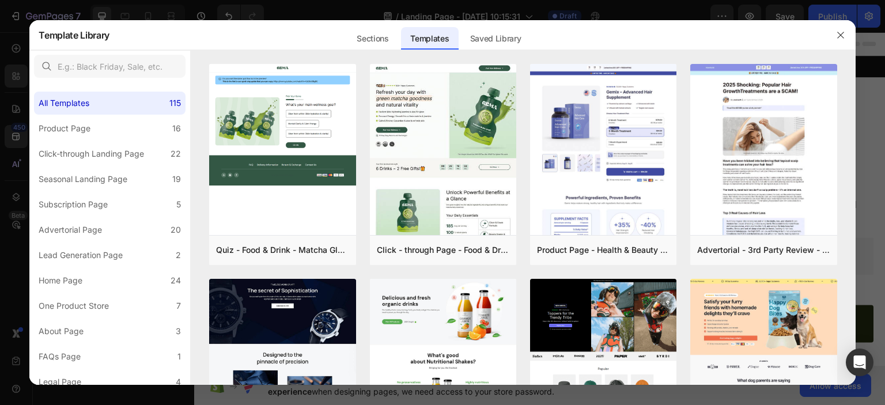
drag, startPoint x: 851, startPoint y: 96, endPoint x: 862, endPoint y: 160, distance: 64.3
click at [862, 160] on div "Template Library Sections Templates Existing pages Saved Library Templates Save…" at bounding box center [442, 202] width 885 height 405
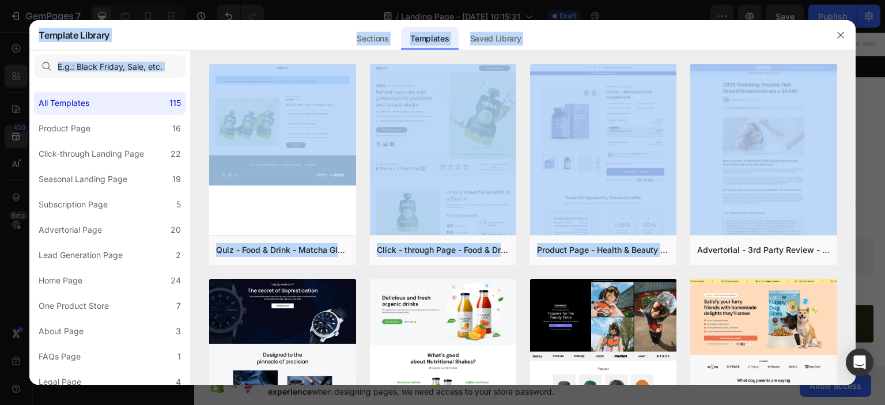
click at [878, 126] on div at bounding box center [442, 202] width 885 height 405
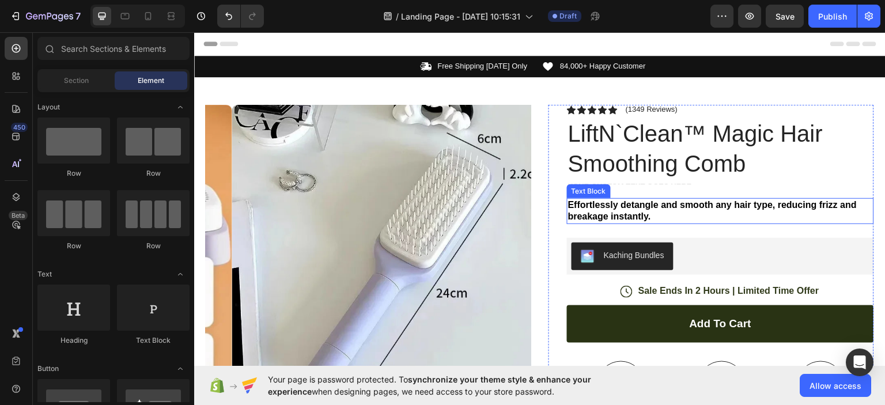
click at [621, 207] on strong "Effortlessly detangle and smooth any hair type, reducing frizz and breakage ins…" at bounding box center [712, 210] width 289 height 22
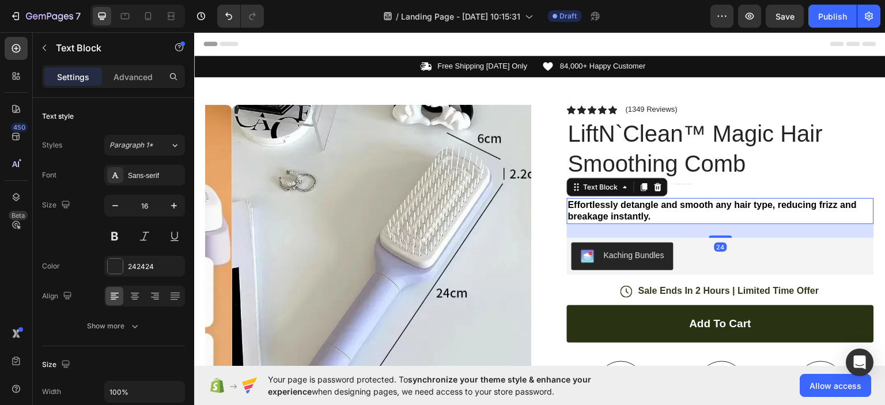
click at [661, 216] on p "Effortlessly detangle and smooth any hair type, reducing frizz and breakage ins…" at bounding box center [720, 211] width 305 height 24
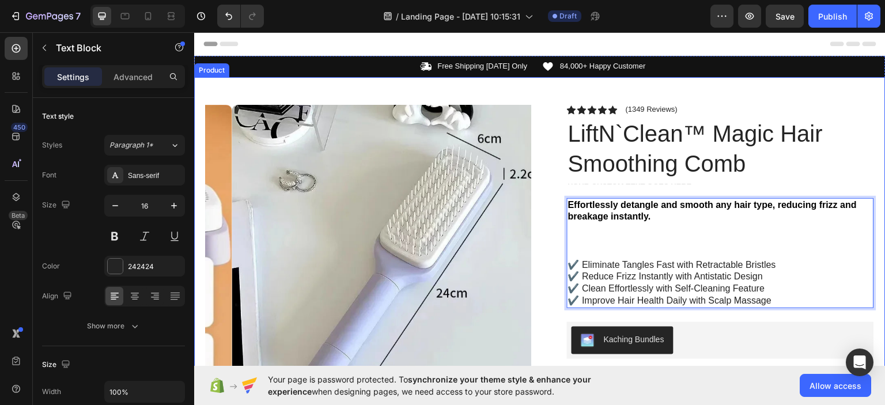
click at [794, 85] on div "Product Images Image Icon Icon Icon Icon Icon Icon List “This skin cream is a g…" at bounding box center [540, 393] width 692 height 632
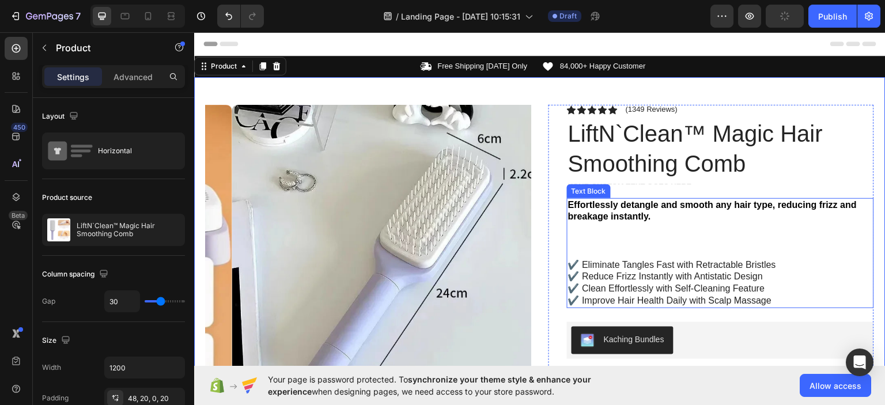
click at [568, 261] on p "✔️ Eliminate Tangles Fast with Retractable Bristles" at bounding box center [720, 265] width 305 height 12
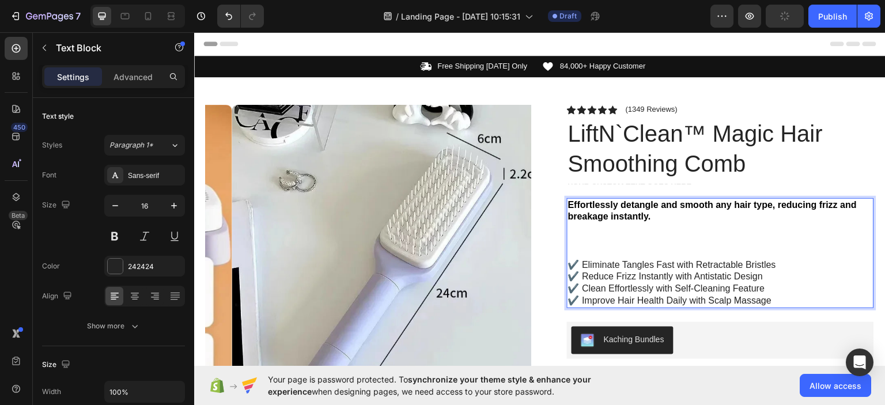
click at [570, 265] on p "✔️ Eliminate Tangles Fast with Retractable Bristles" at bounding box center [720, 265] width 305 height 12
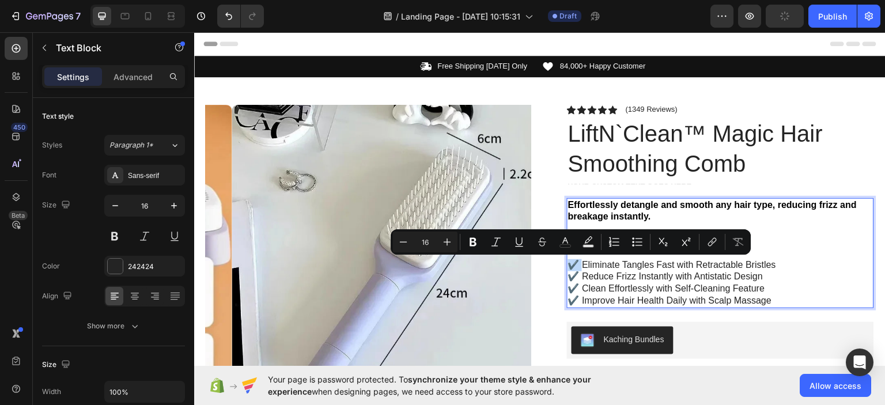
click at [570, 265] on p "✔️ Eliminate Tangles Fast with Retractable Bristles" at bounding box center [720, 265] width 305 height 12
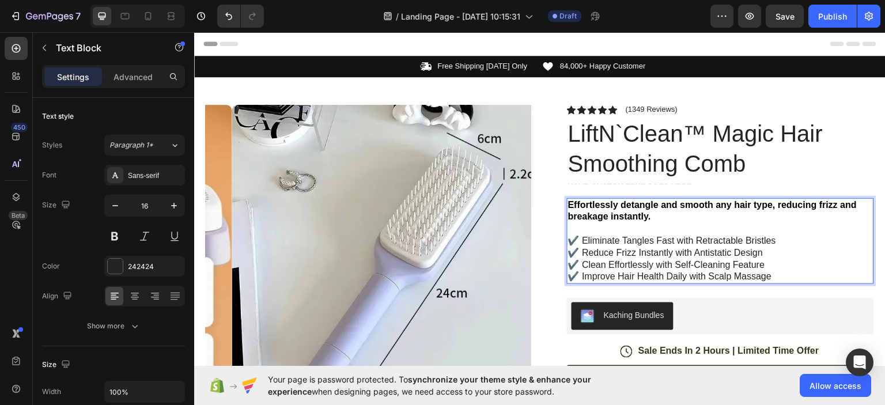
click at [782, 277] on p "✔️ Improve Hair Health Daily with Scalp Massage" at bounding box center [720, 276] width 305 height 12
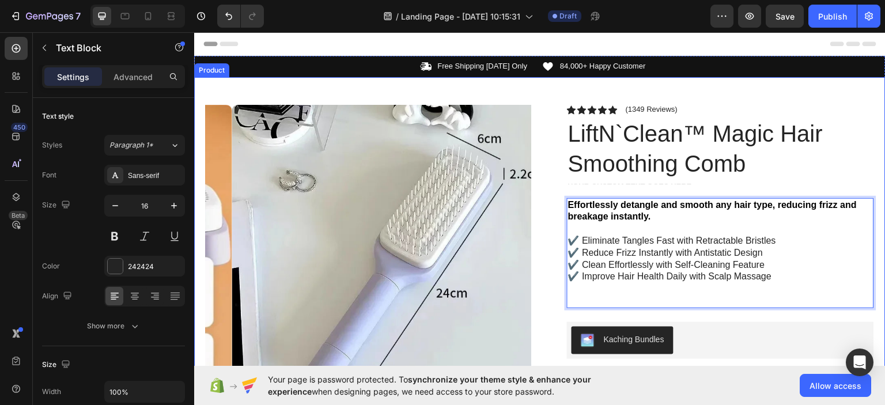
click at [826, 91] on div "Product Images Image Icon Icon Icon Icon Icon Icon List “This skin cream is a g…" at bounding box center [540, 393] width 692 height 632
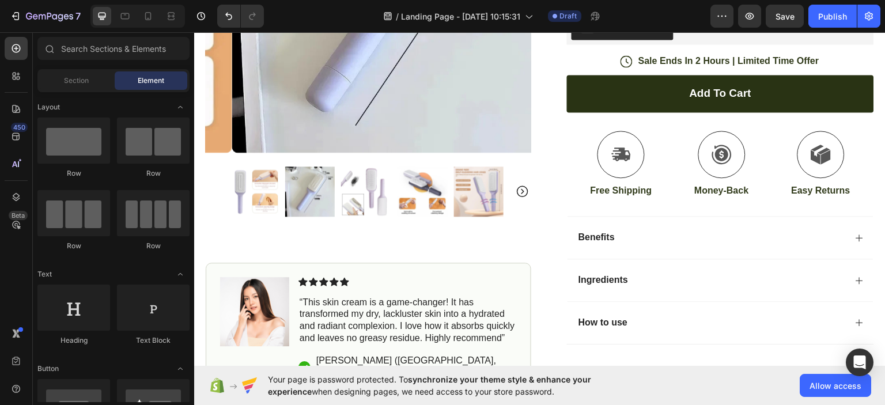
scroll to position [367, 0]
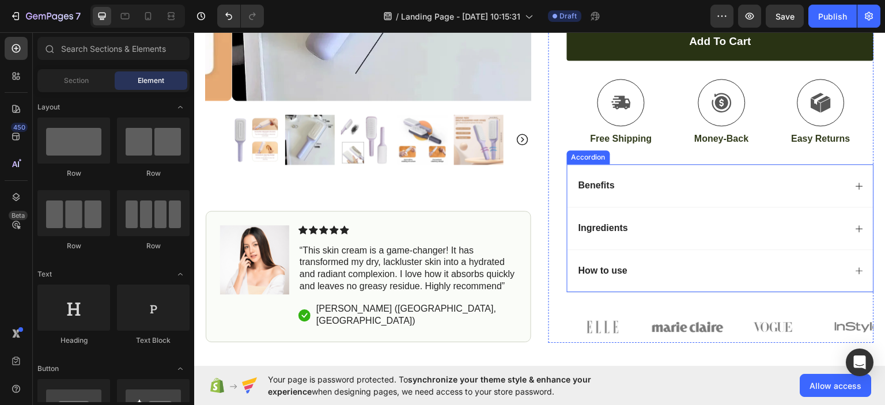
click at [855, 182] on icon at bounding box center [859, 185] width 9 height 9
